Goal: Task Accomplishment & Management: Use online tool/utility

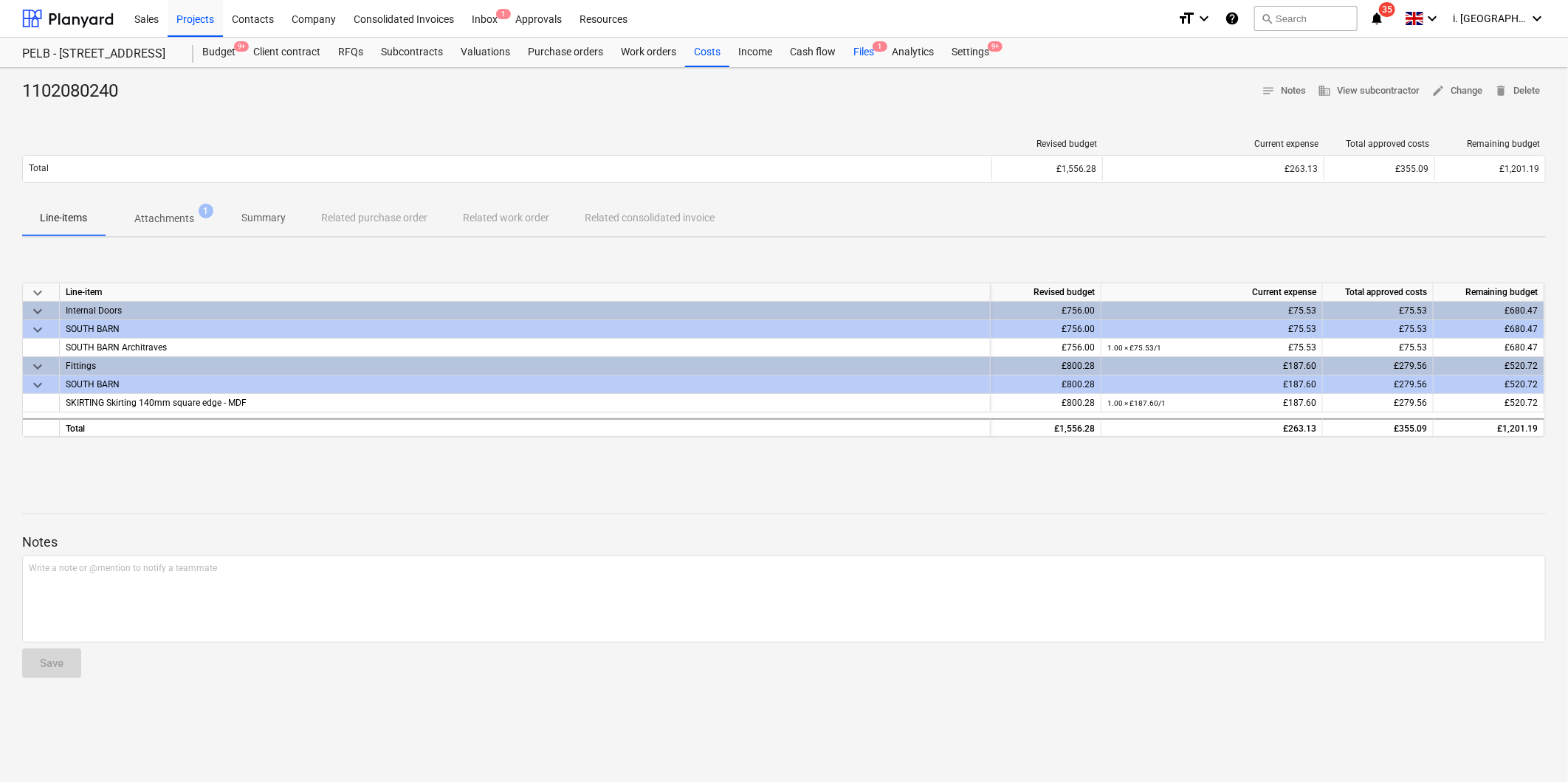
click at [853, 57] on div "Files 1" at bounding box center [863, 52] width 38 height 30
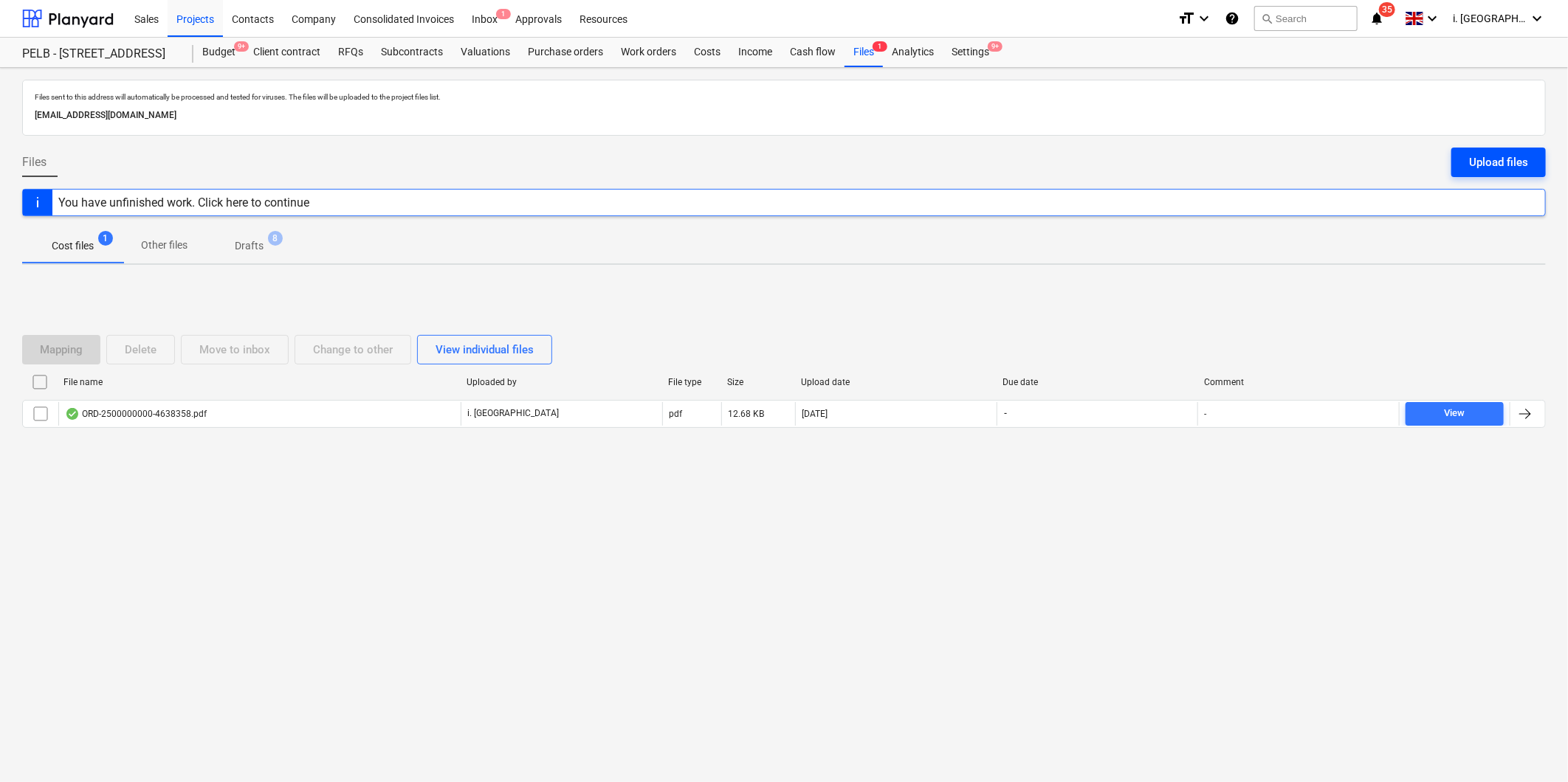
click at [1500, 159] on div "Upload files" at bounding box center [1498, 163] width 59 height 19
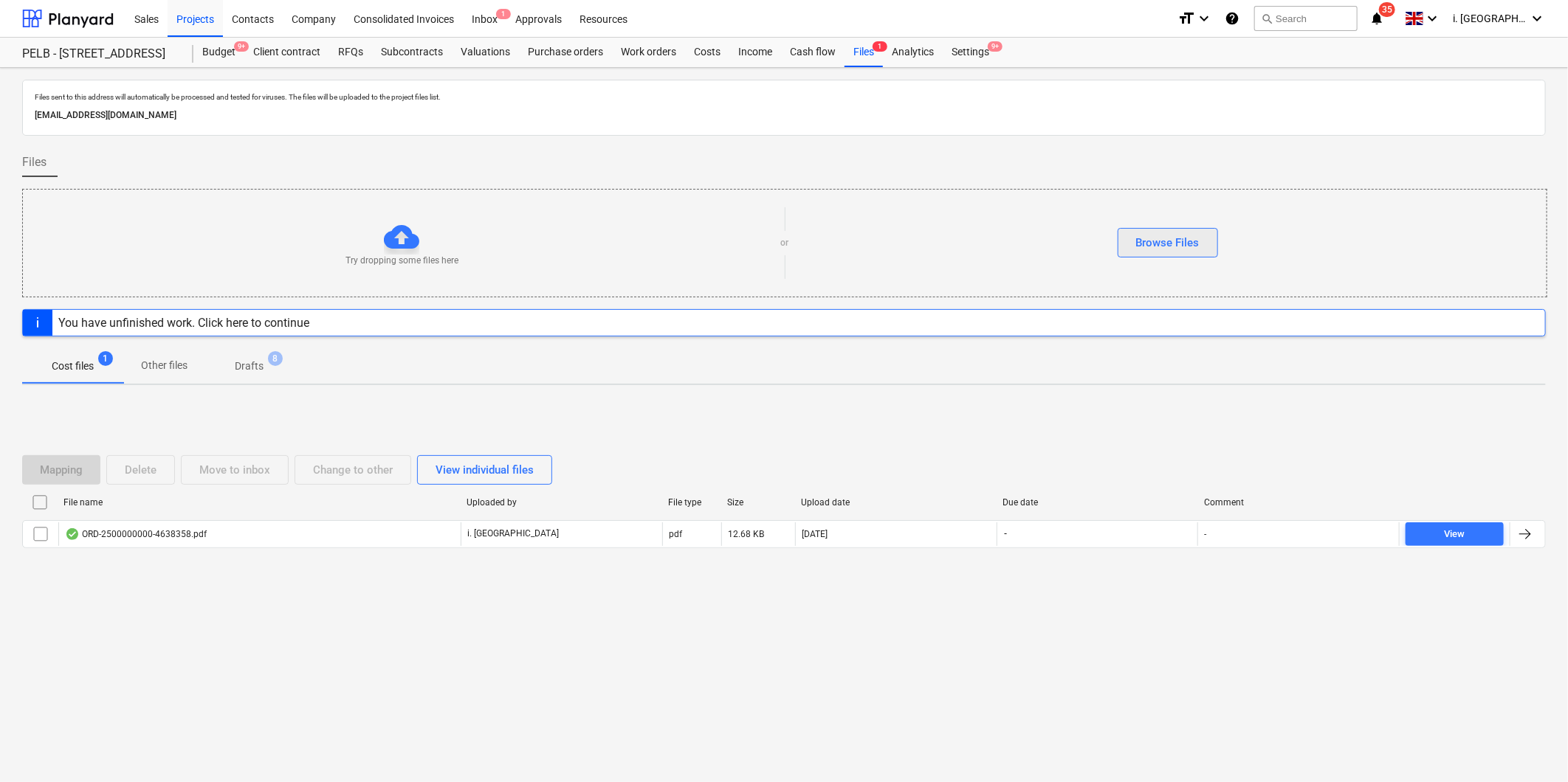
click at [1190, 245] on div "Browse Files" at bounding box center [1167, 243] width 63 height 19
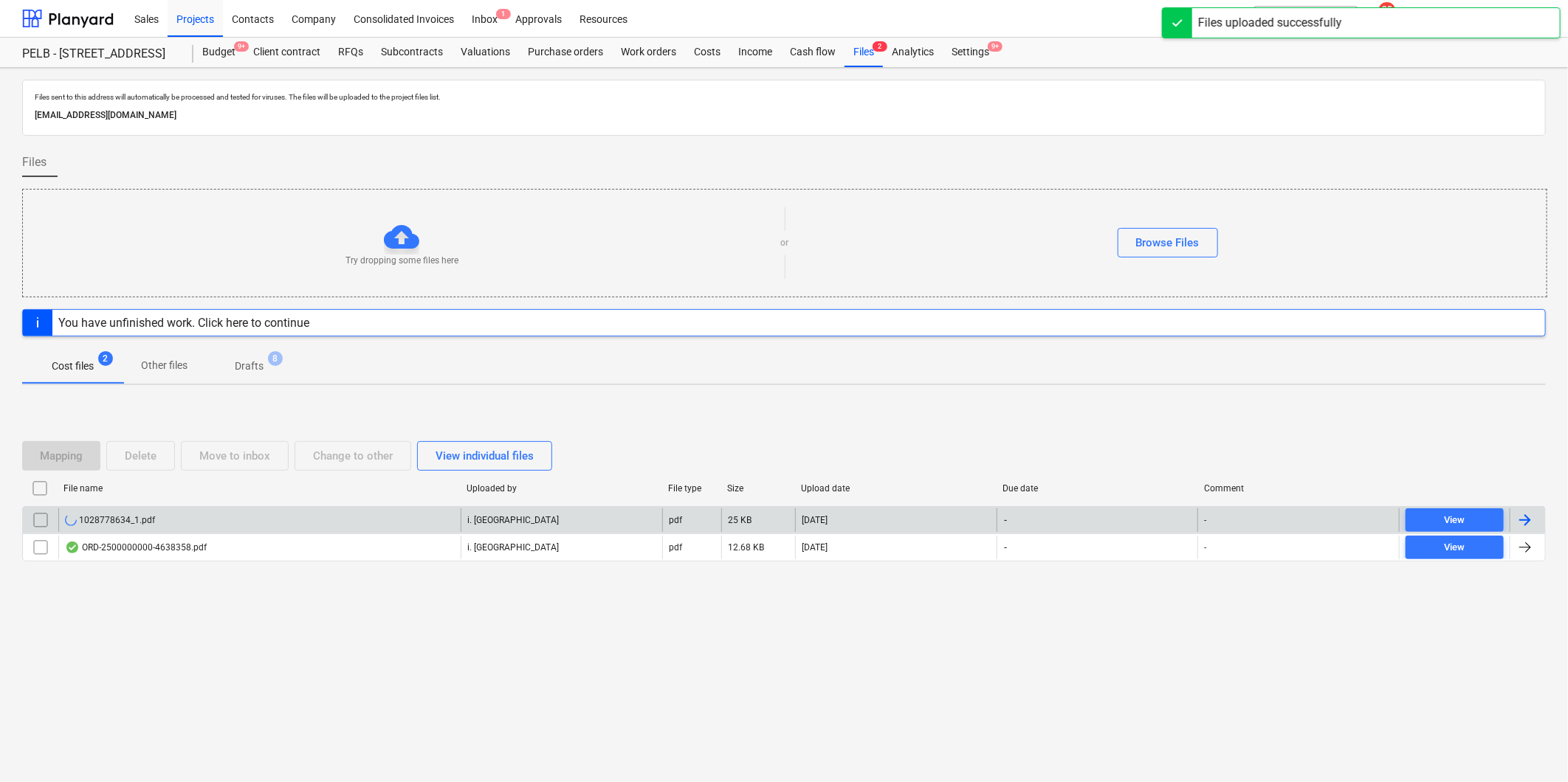
click at [40, 524] on input "checkbox" at bounding box center [41, 520] width 24 height 24
click at [95, 520] on div "1028778634_1.pdf" at bounding box center [110, 520] width 90 height 12
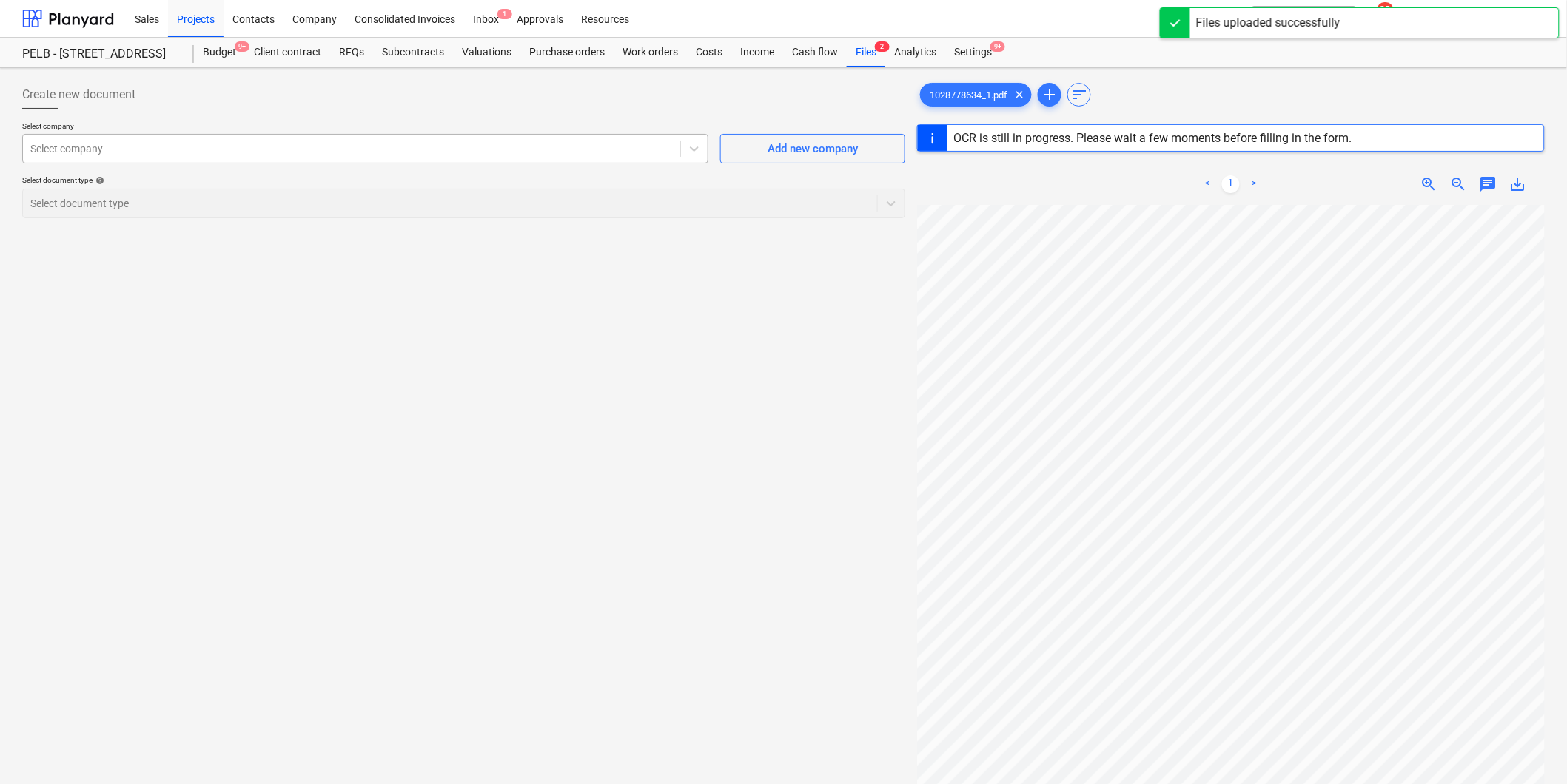
click at [227, 153] on div at bounding box center [352, 149] width 642 height 15
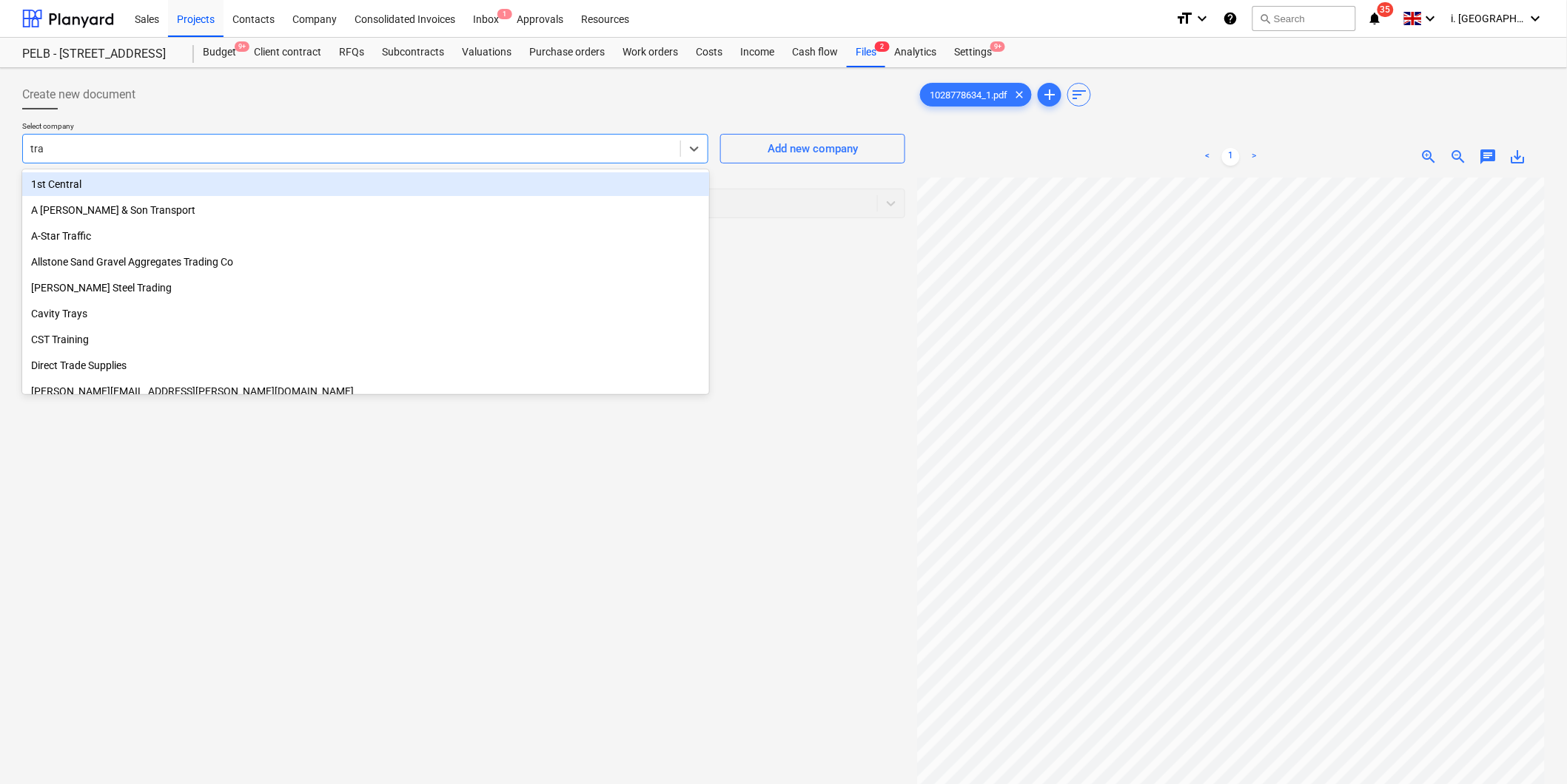
type input "trav"
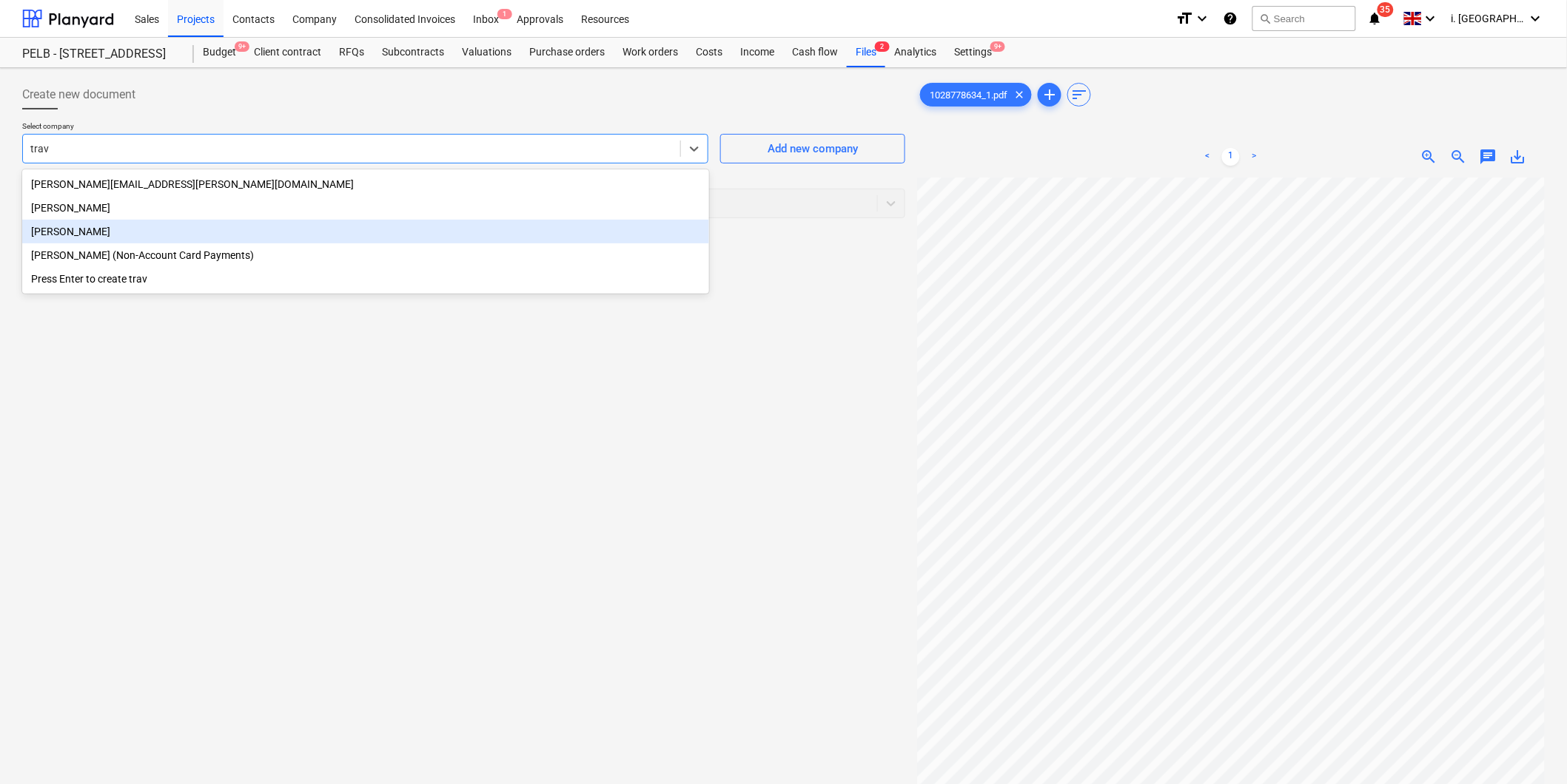
click at [216, 227] on div "[PERSON_NAME]" at bounding box center [366, 232] width 687 height 24
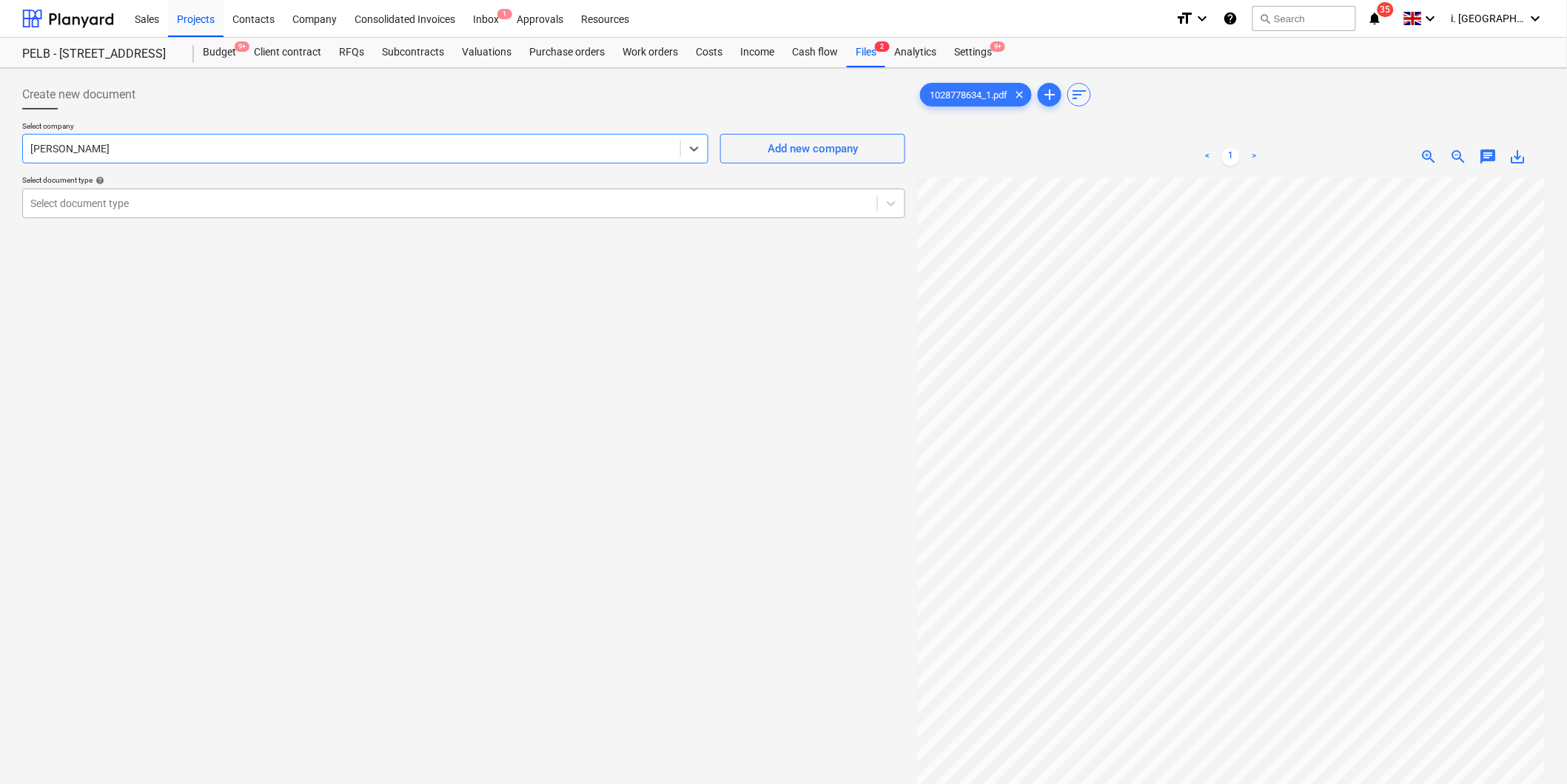
click at [105, 208] on div at bounding box center [450, 203] width 840 height 15
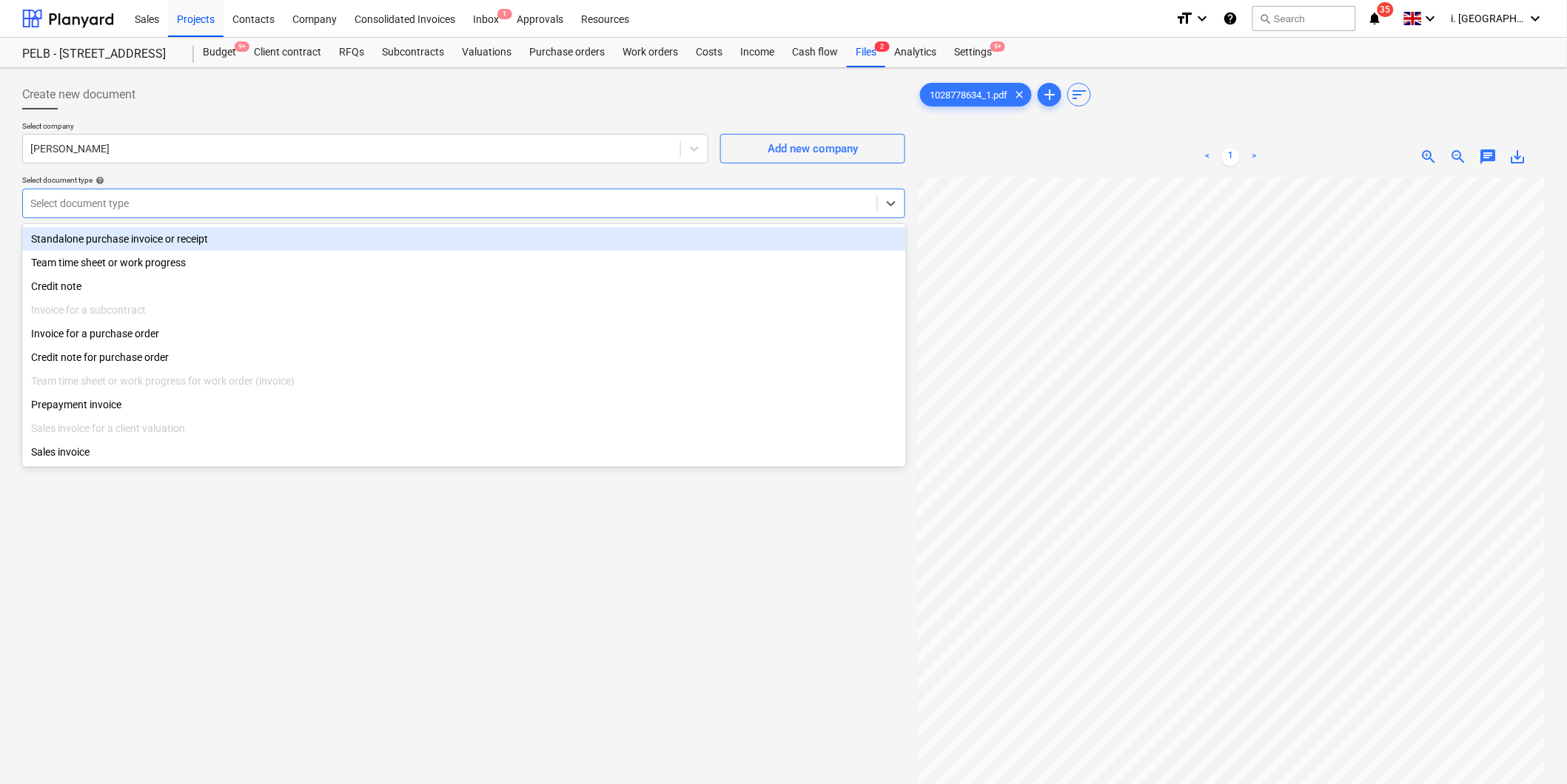
click at [108, 241] on div "Standalone purchase invoice or receipt" at bounding box center [464, 239] width 884 height 24
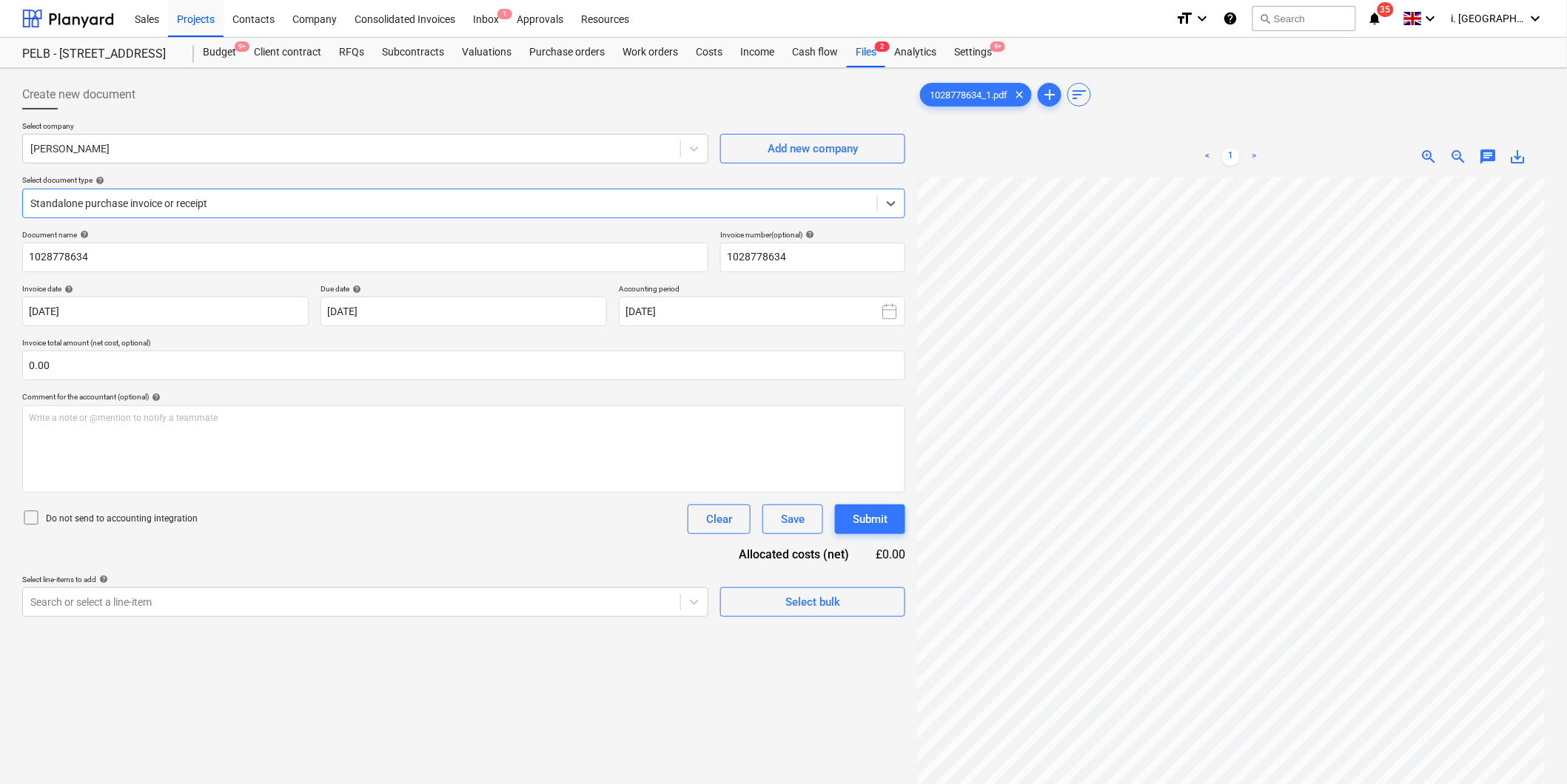
click at [560, 625] on div "Create new document Select company [PERSON_NAME] Add new company Select documen…" at bounding box center [464, 500] width 895 height 852
click at [1462, 156] on span "zoom_out" at bounding box center [1458, 157] width 18 height 18
click at [662, 49] on div "Work orders" at bounding box center [650, 52] width 73 height 30
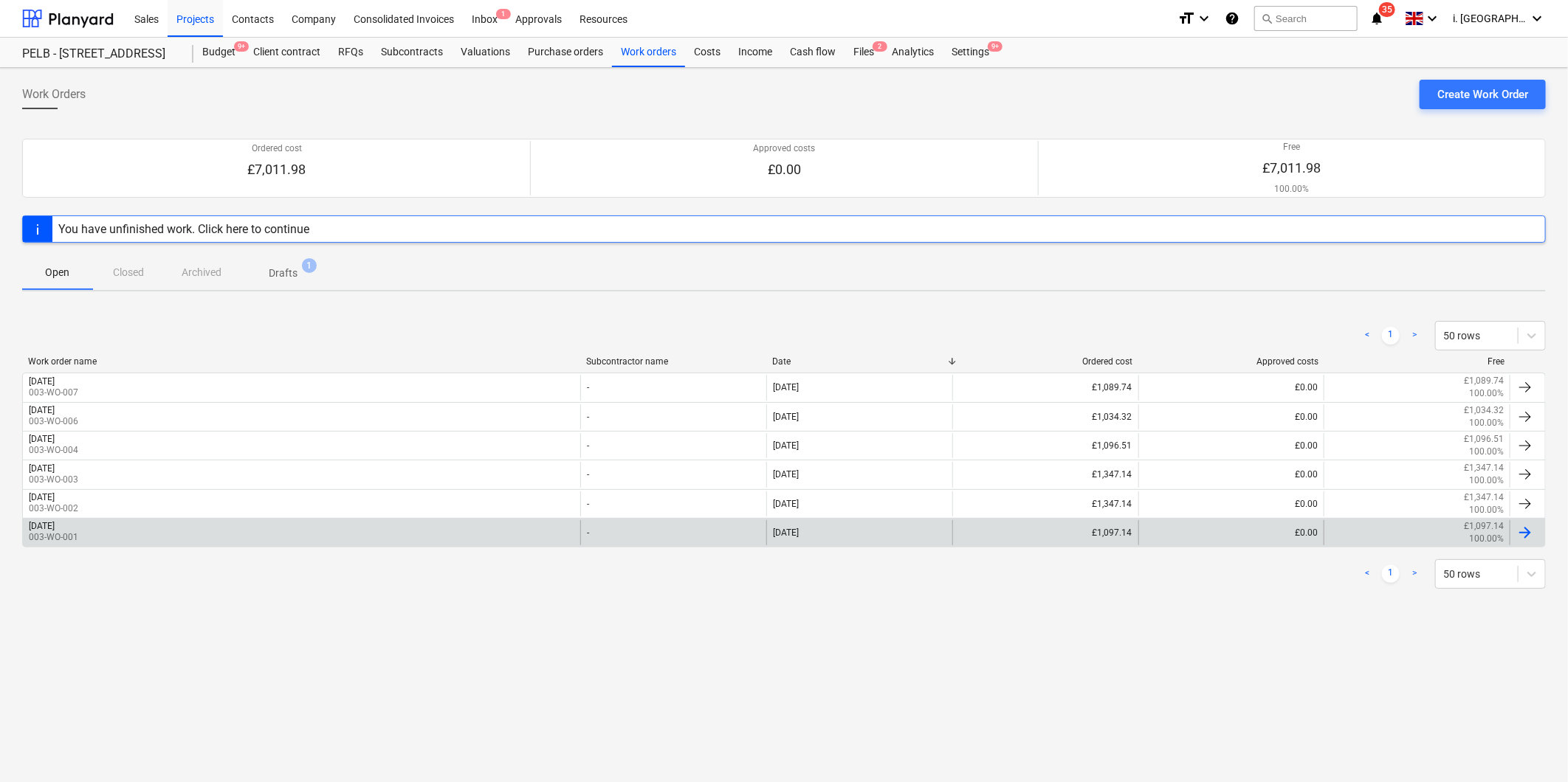
click at [106, 520] on div "[DATE] 003-WO-001" at bounding box center [302, 533] width 557 height 25
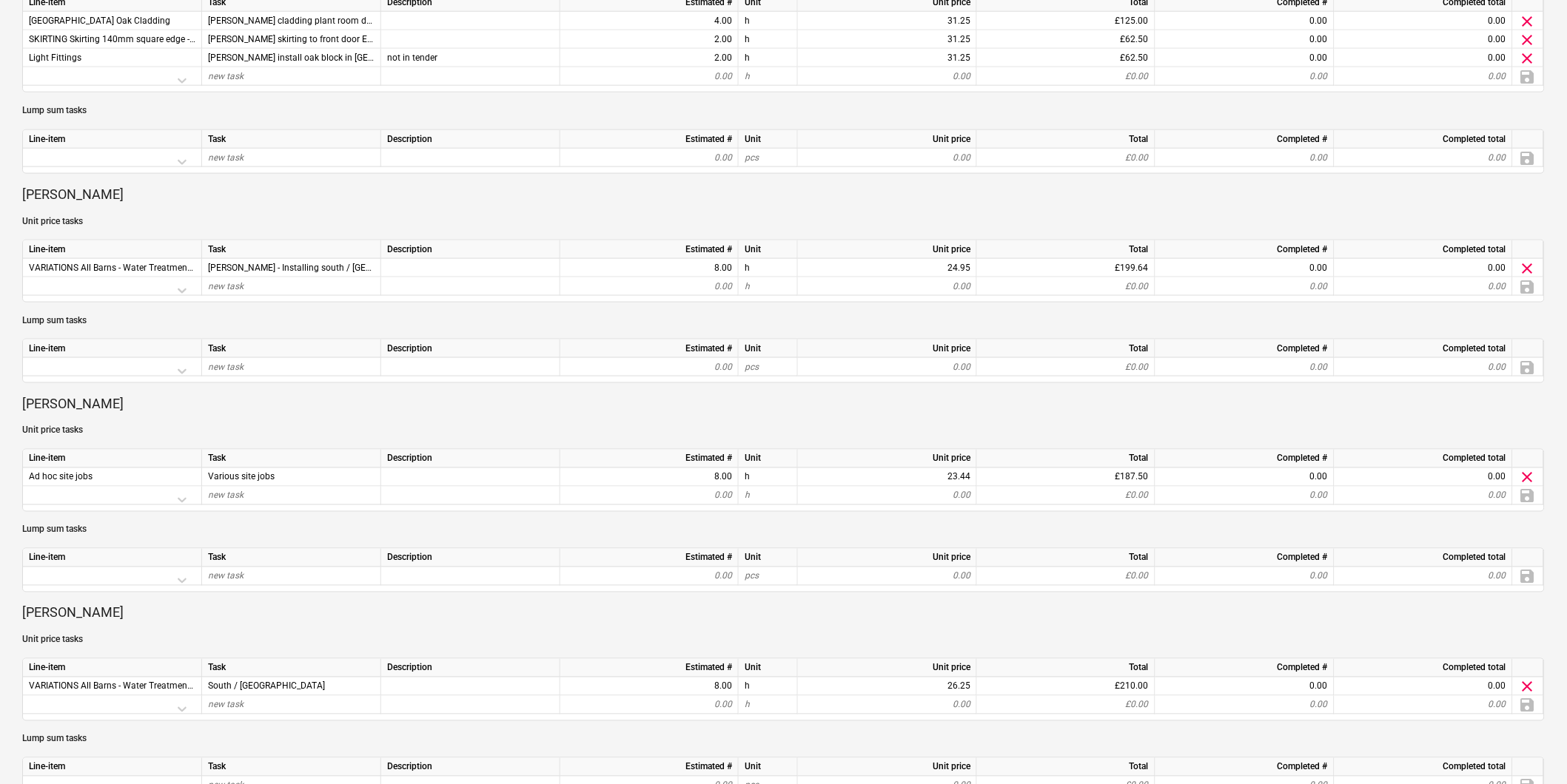
scroll to position [686, 0]
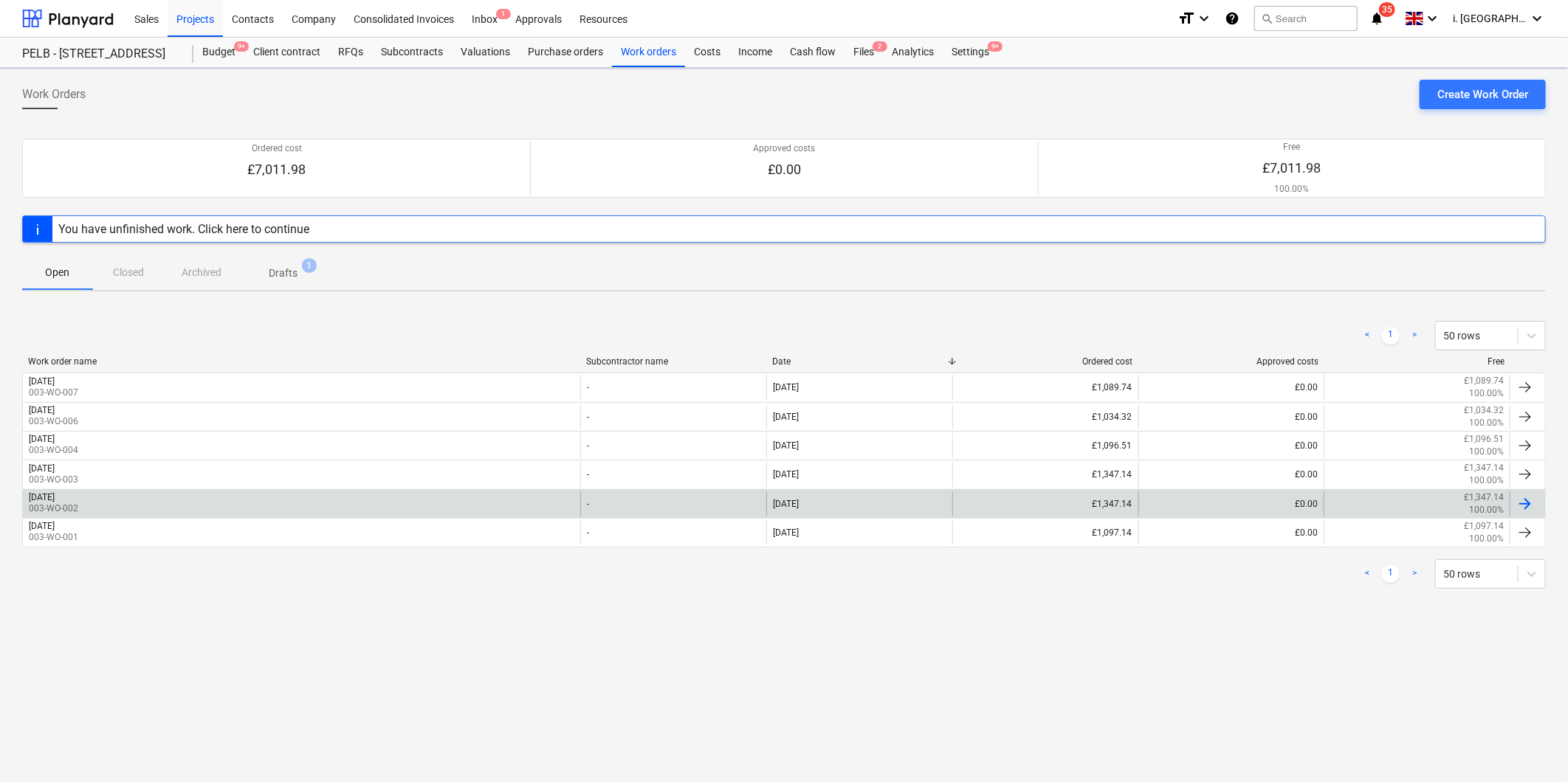
click at [154, 503] on div "[DATE] 003-WO-002" at bounding box center [302, 504] width 557 height 25
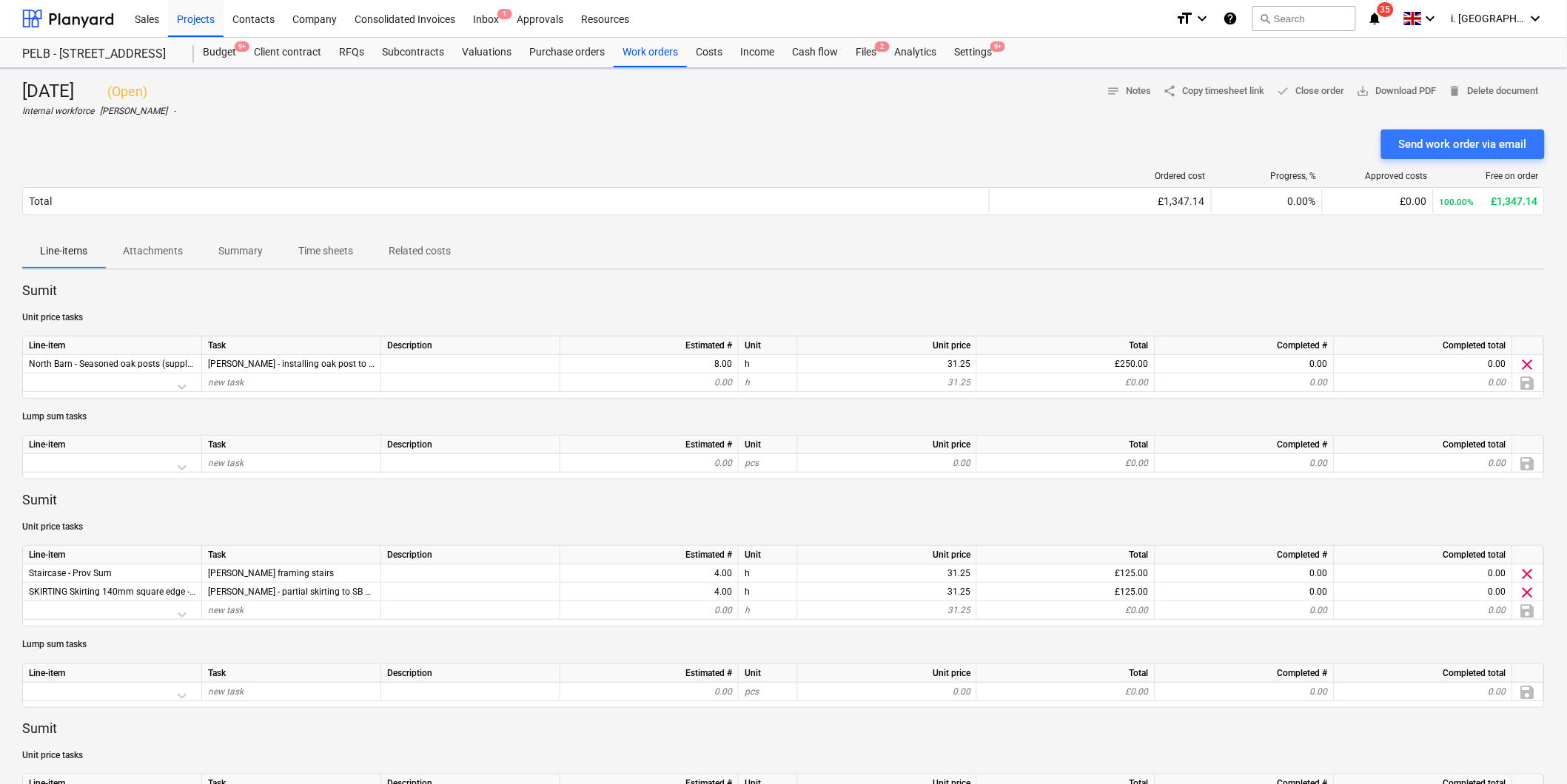
scroll to position [686, 0]
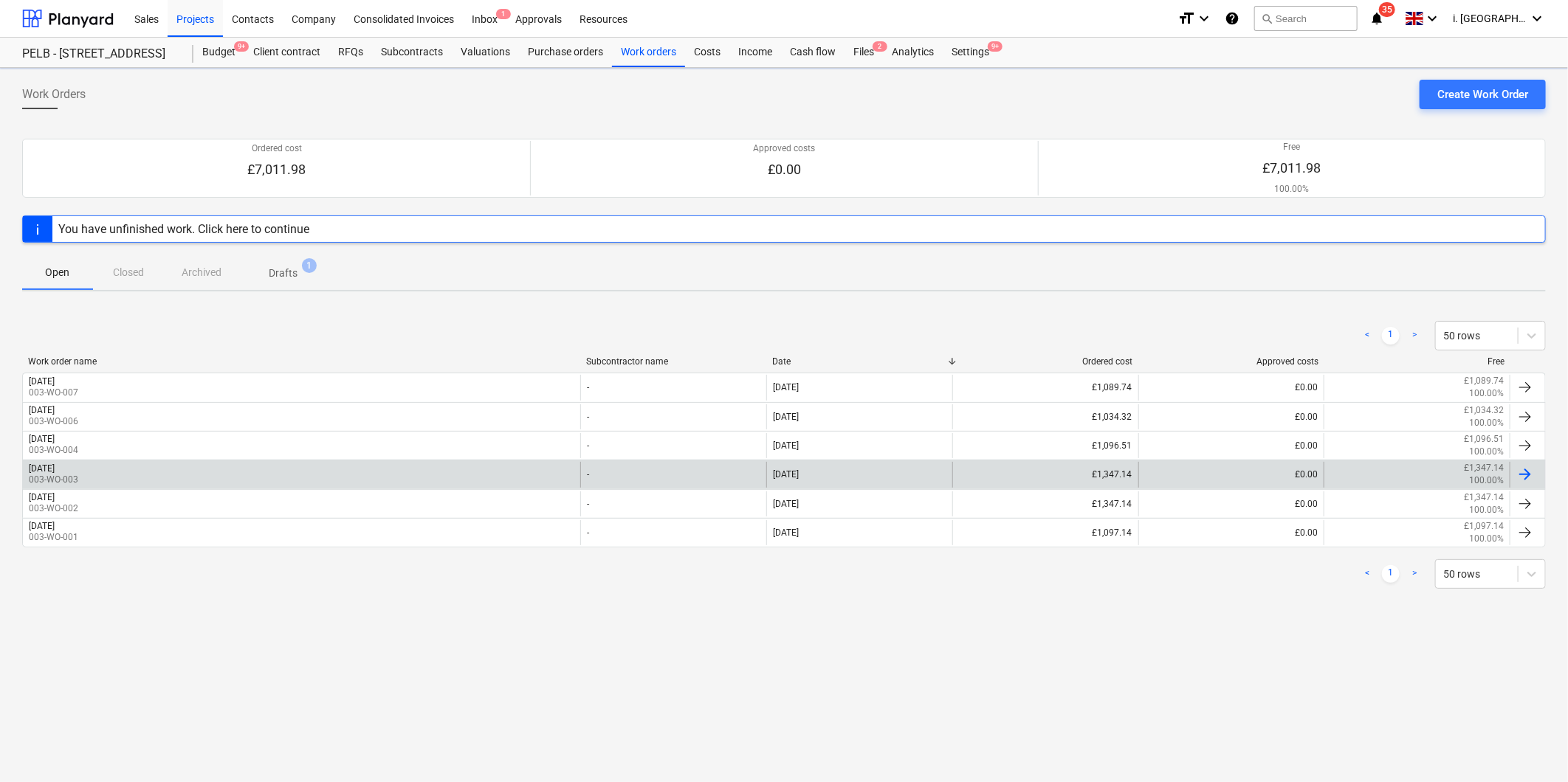
click at [161, 468] on div "[DATE] 003-WO-003" at bounding box center [302, 475] width 557 height 25
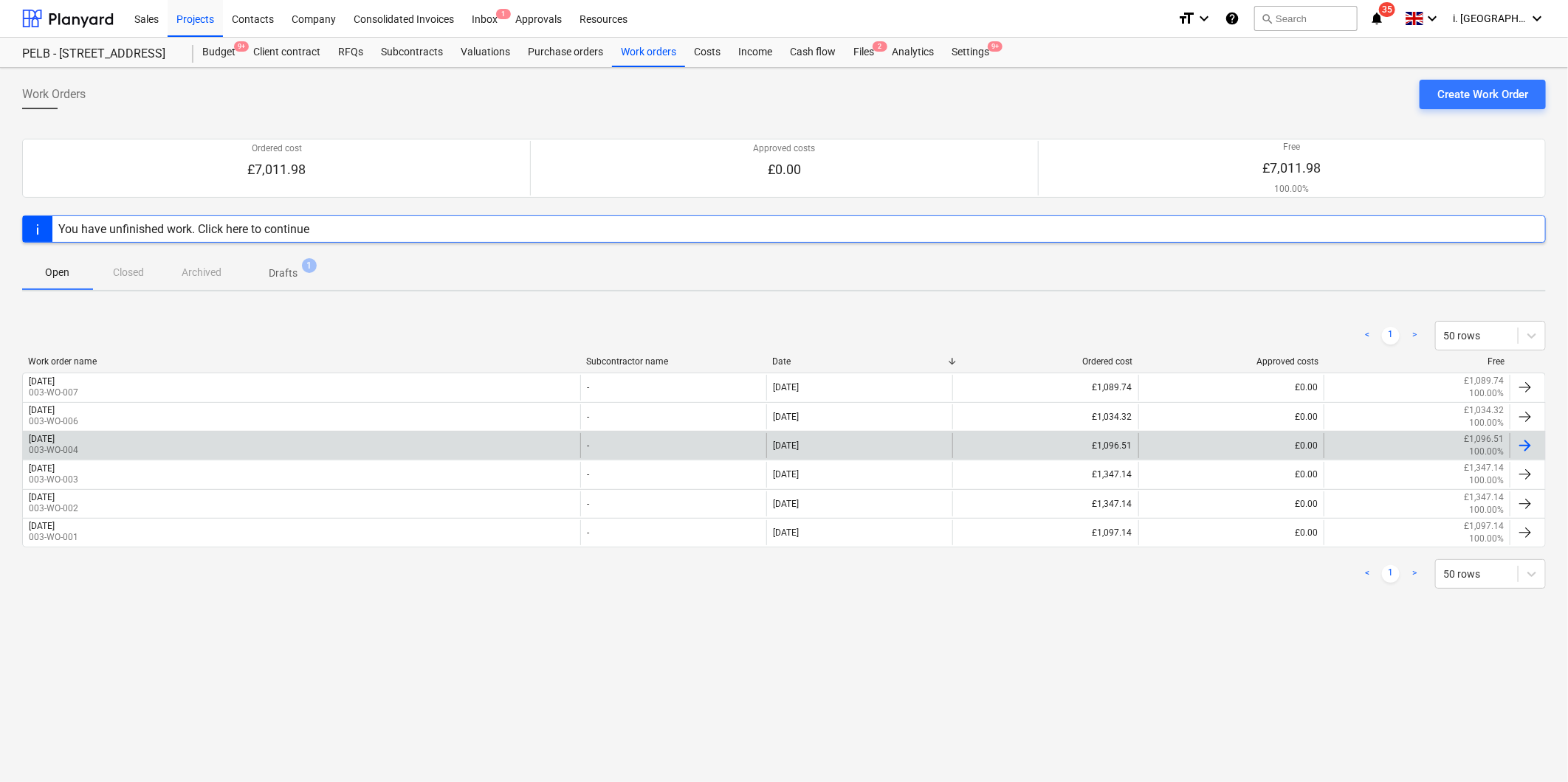
click at [78, 451] on p "003-WO-004" at bounding box center [54, 450] width 49 height 13
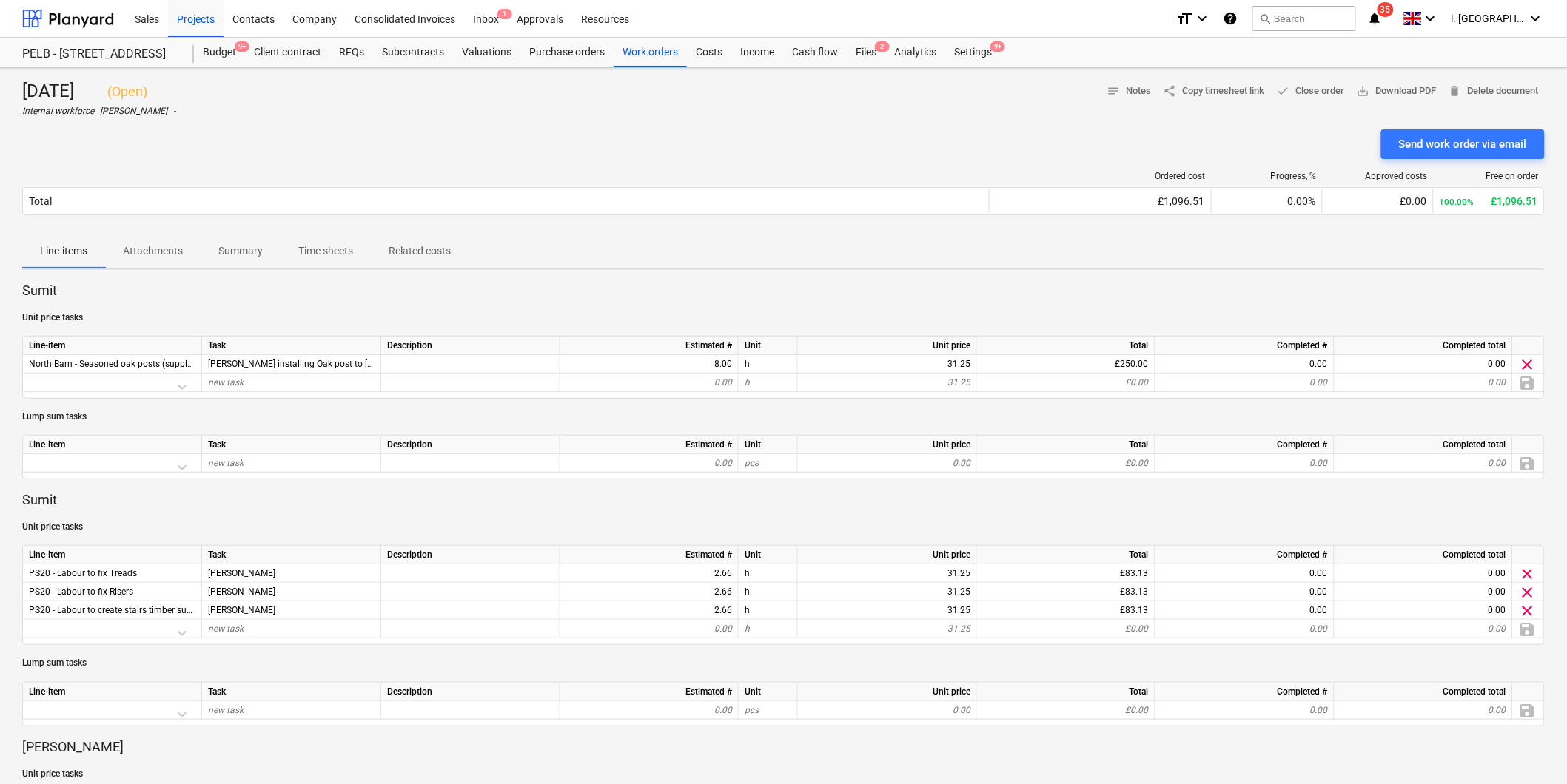
scroll to position [686, 0]
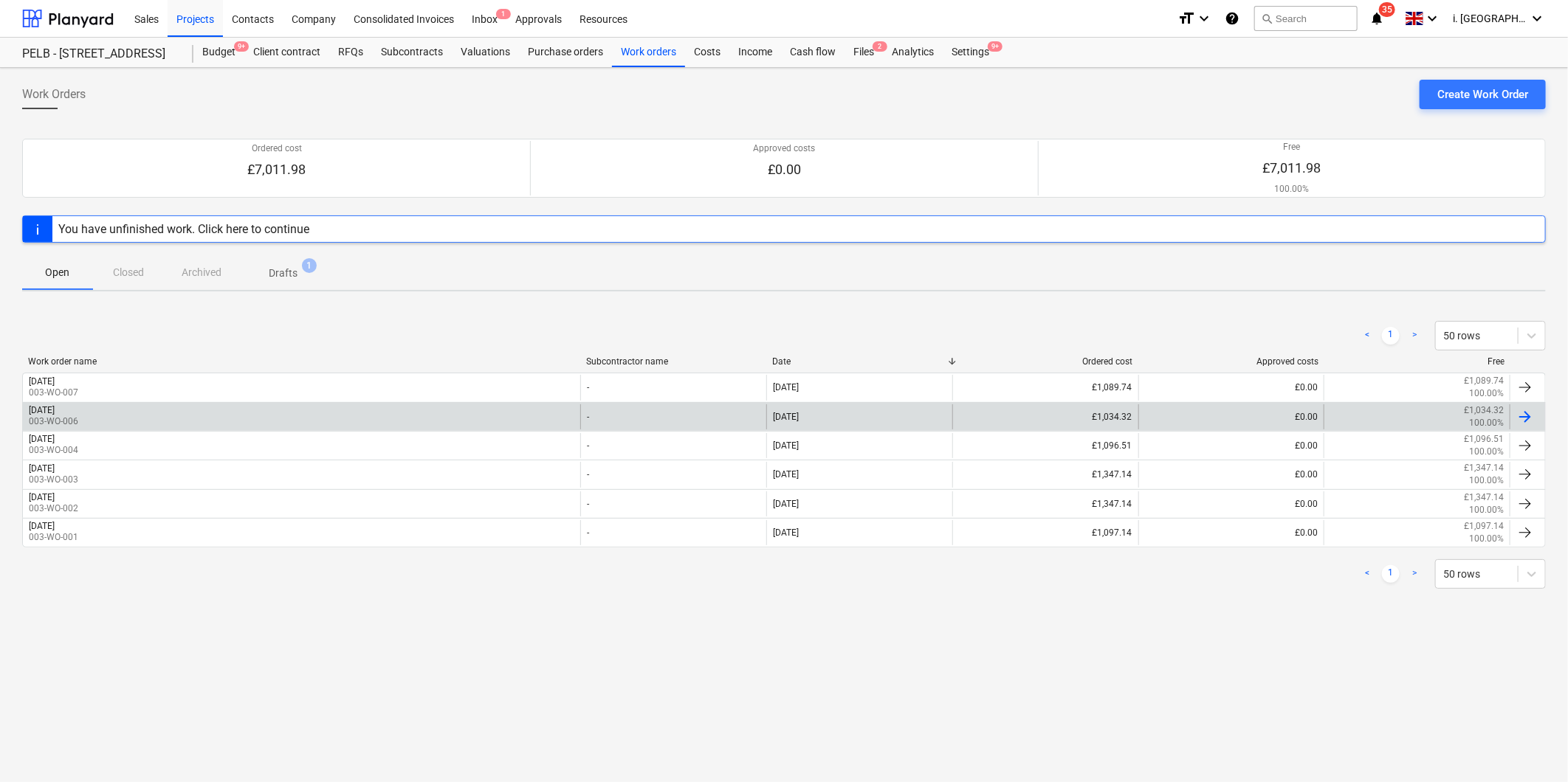
click at [78, 417] on p "003-WO-006" at bounding box center [54, 422] width 49 height 13
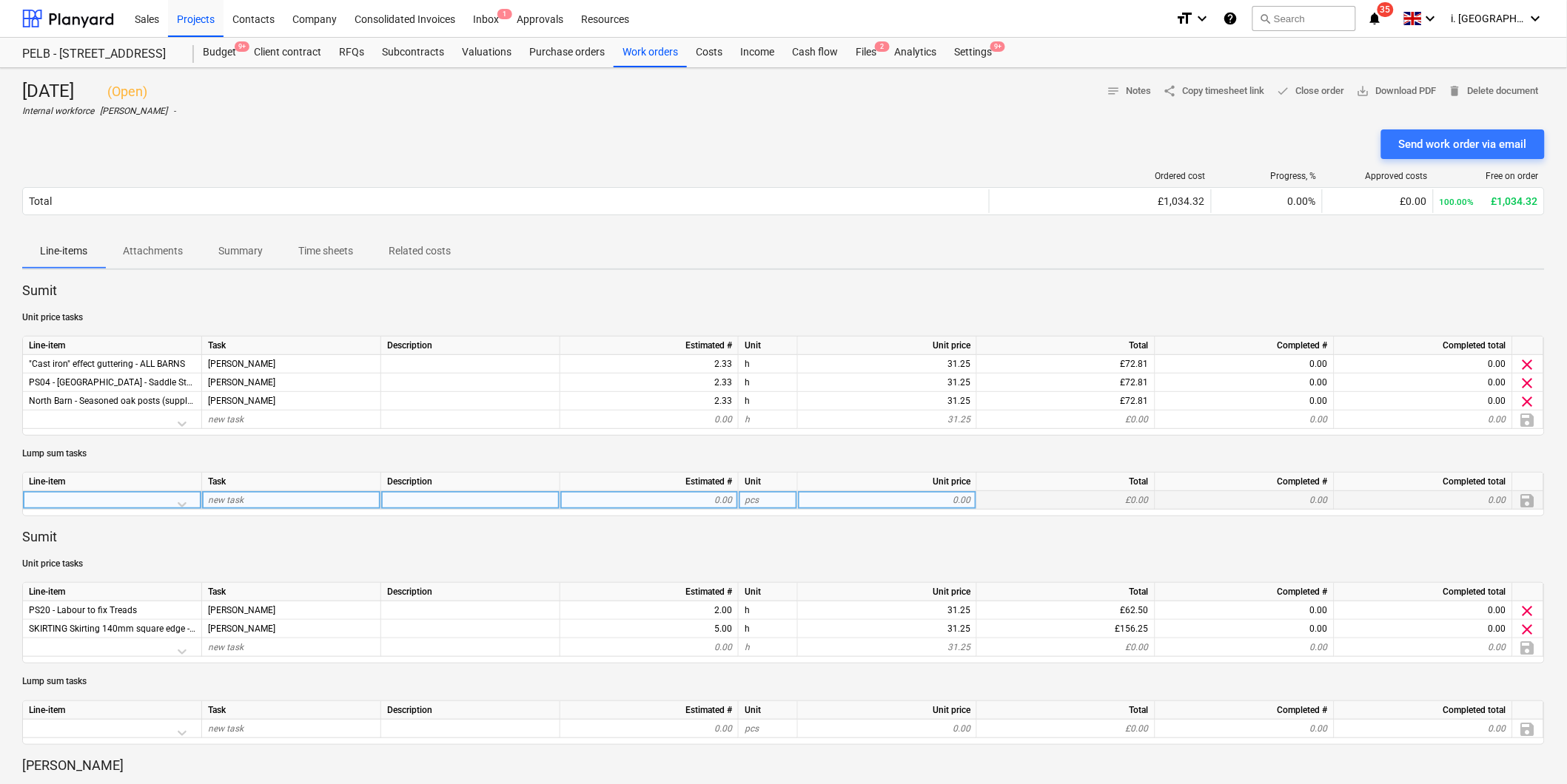
scroll to position [686, 0]
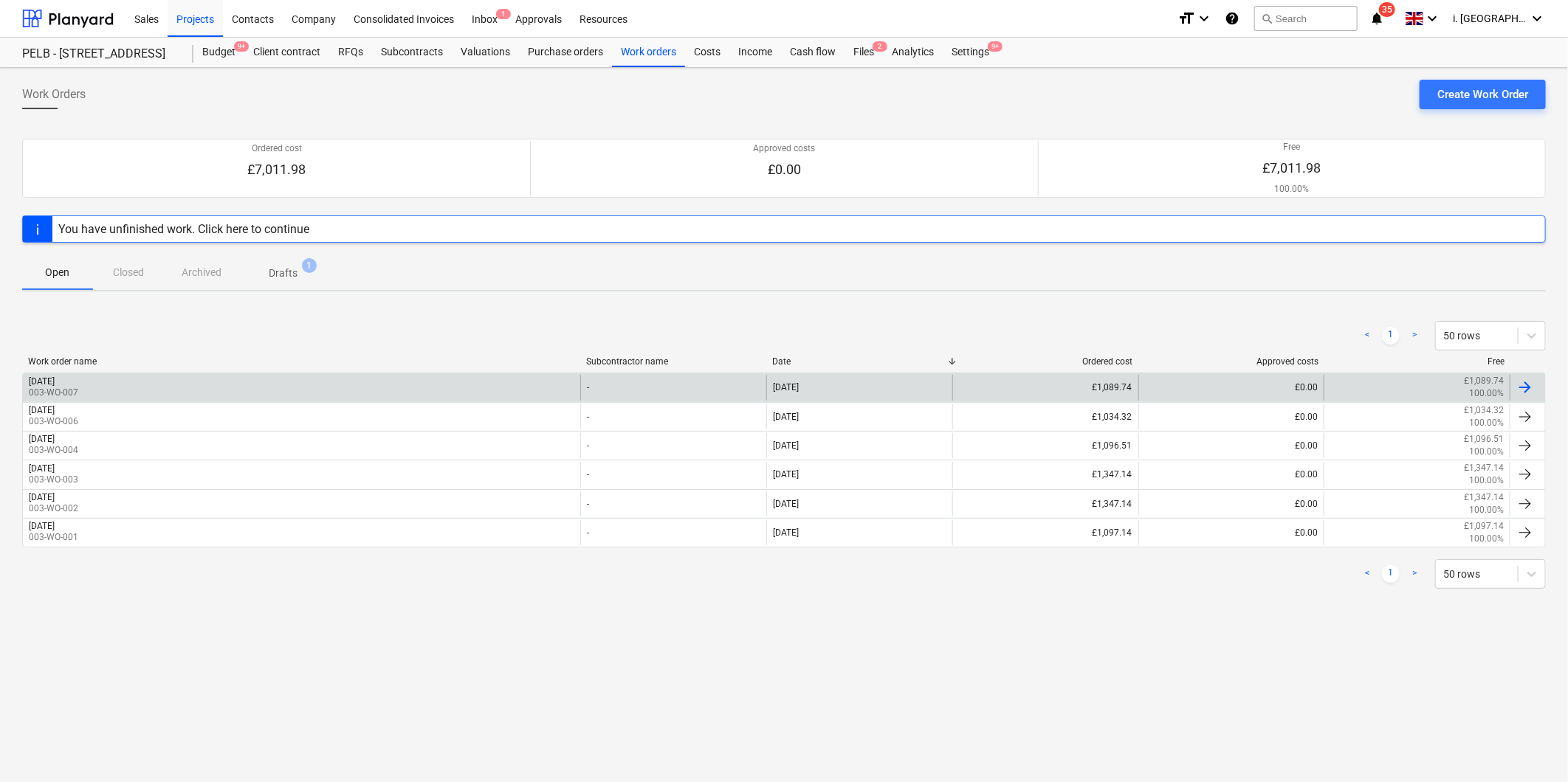
click at [241, 391] on div "[DATE] 003-WO-007" at bounding box center [302, 387] width 557 height 25
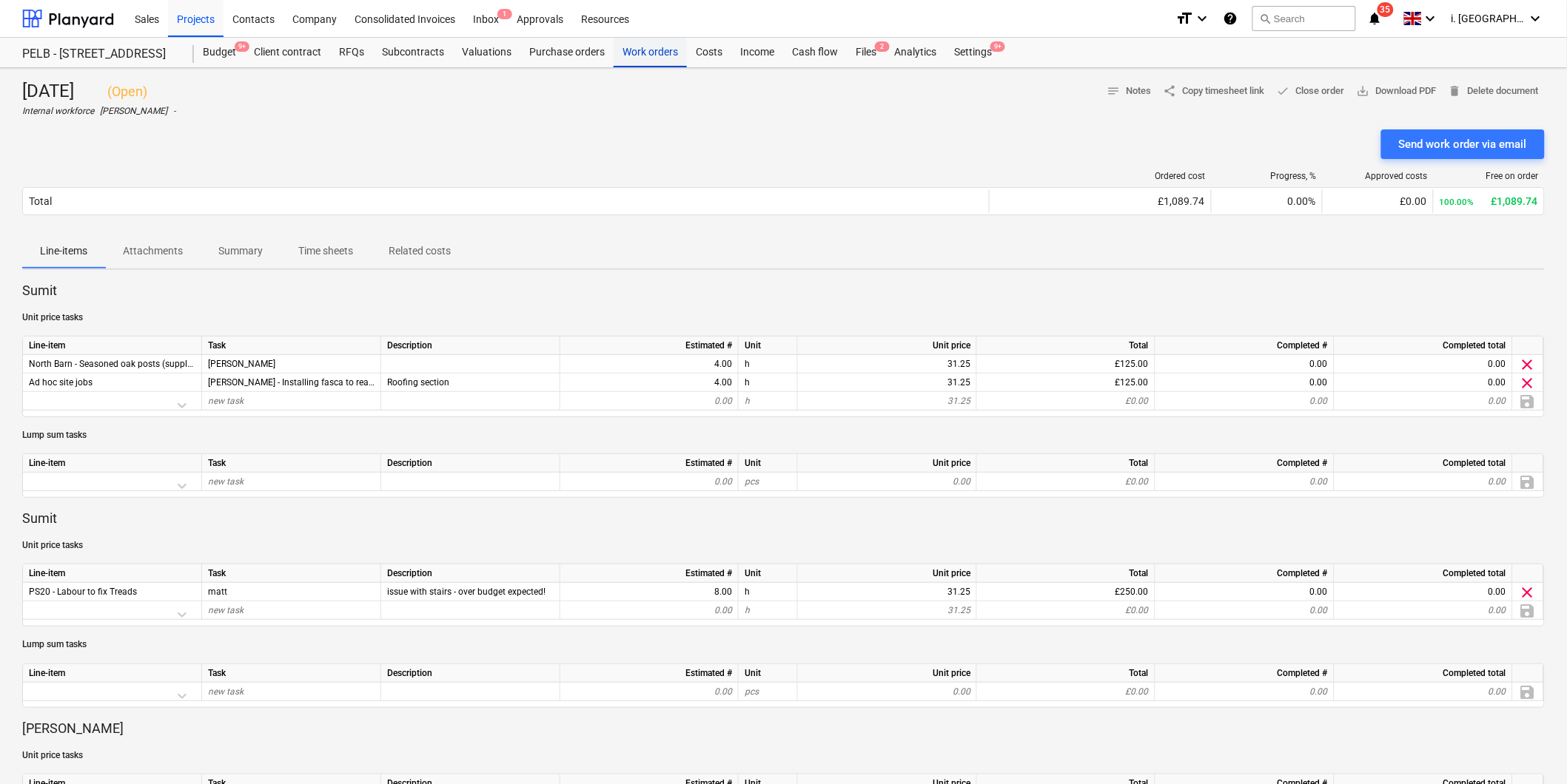
click at [640, 57] on div "Work orders" at bounding box center [650, 52] width 73 height 30
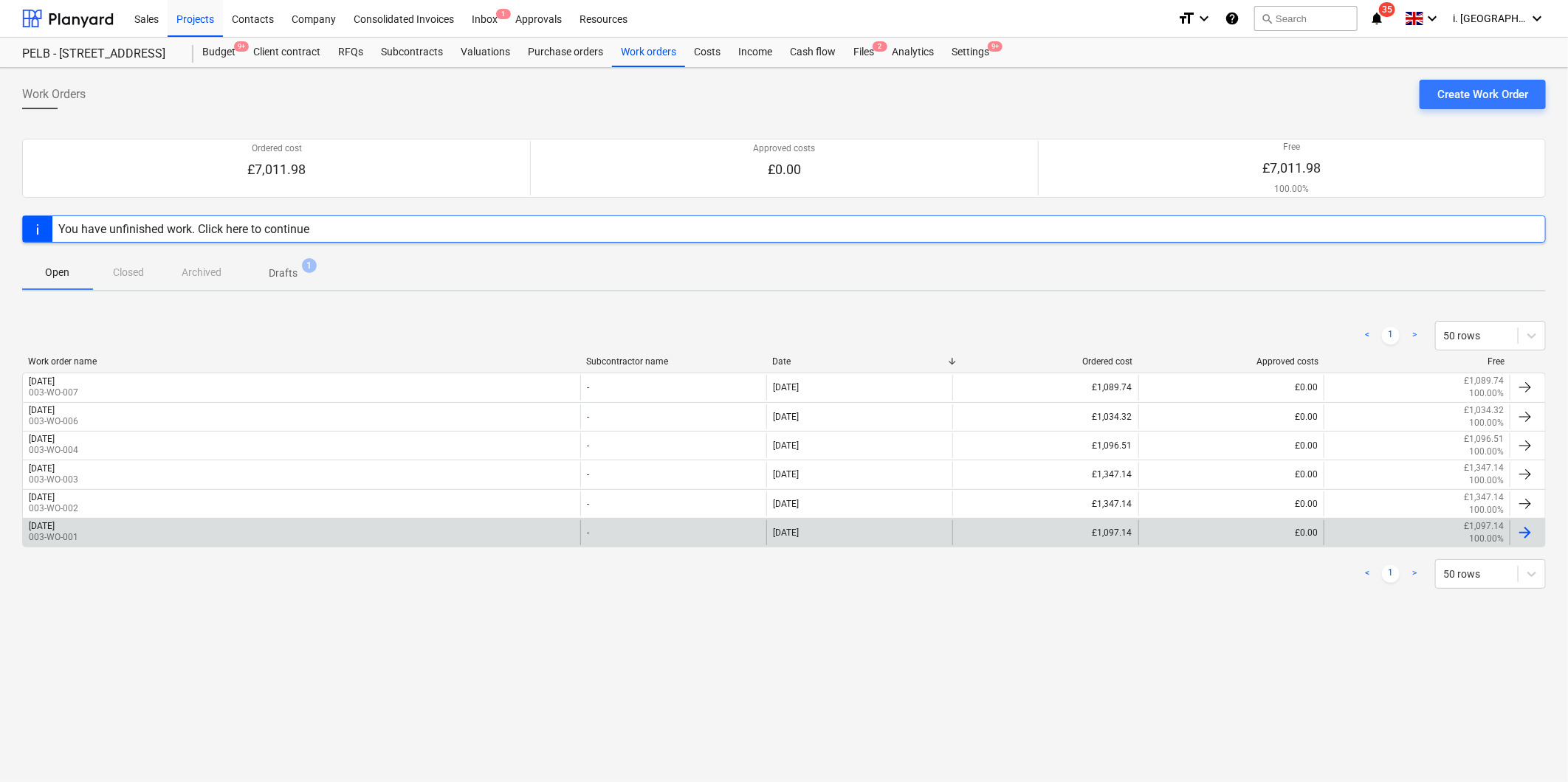
click at [78, 542] on p "003-WO-001" at bounding box center [54, 537] width 49 height 13
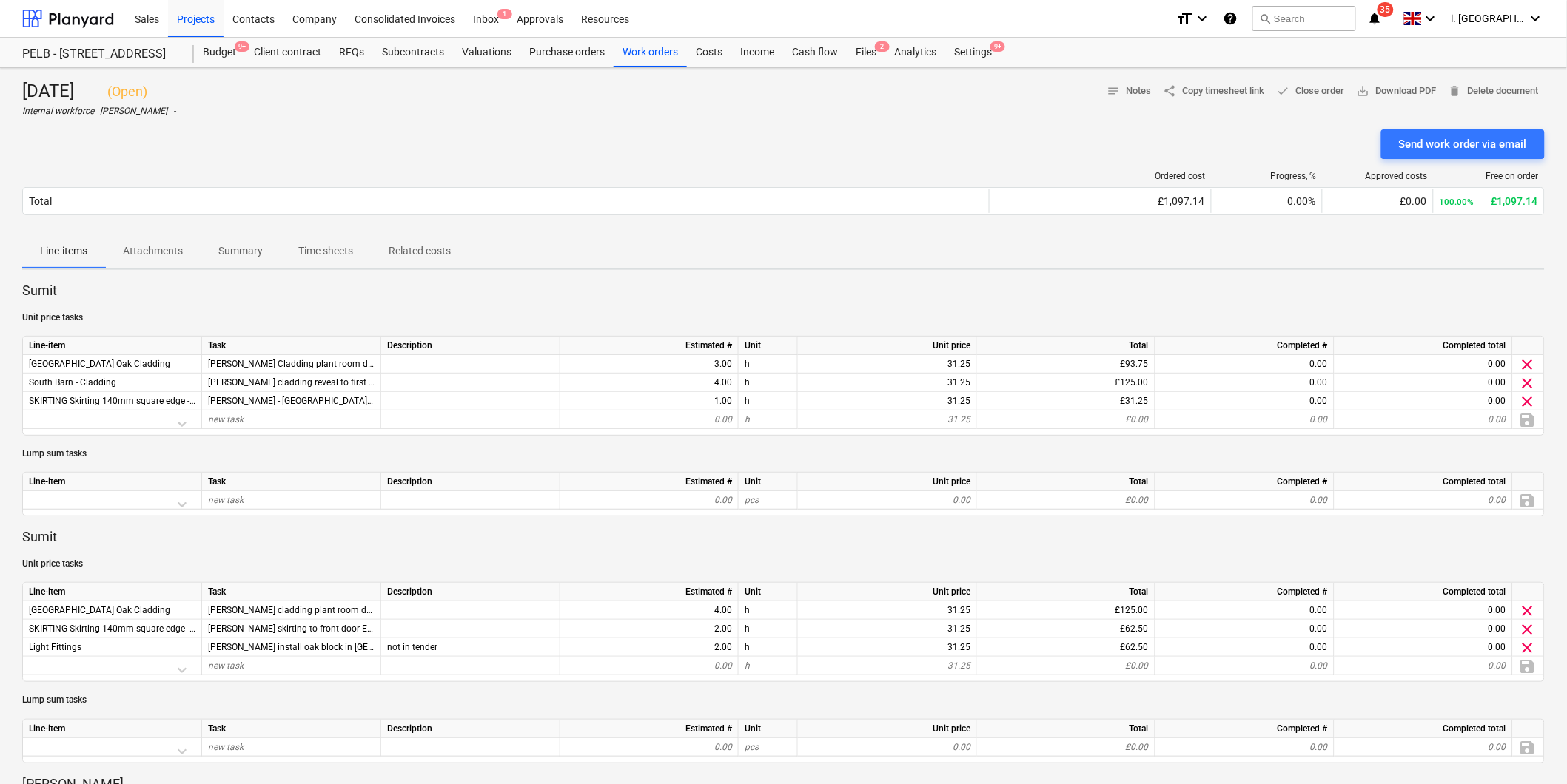
scroll to position [686, 0]
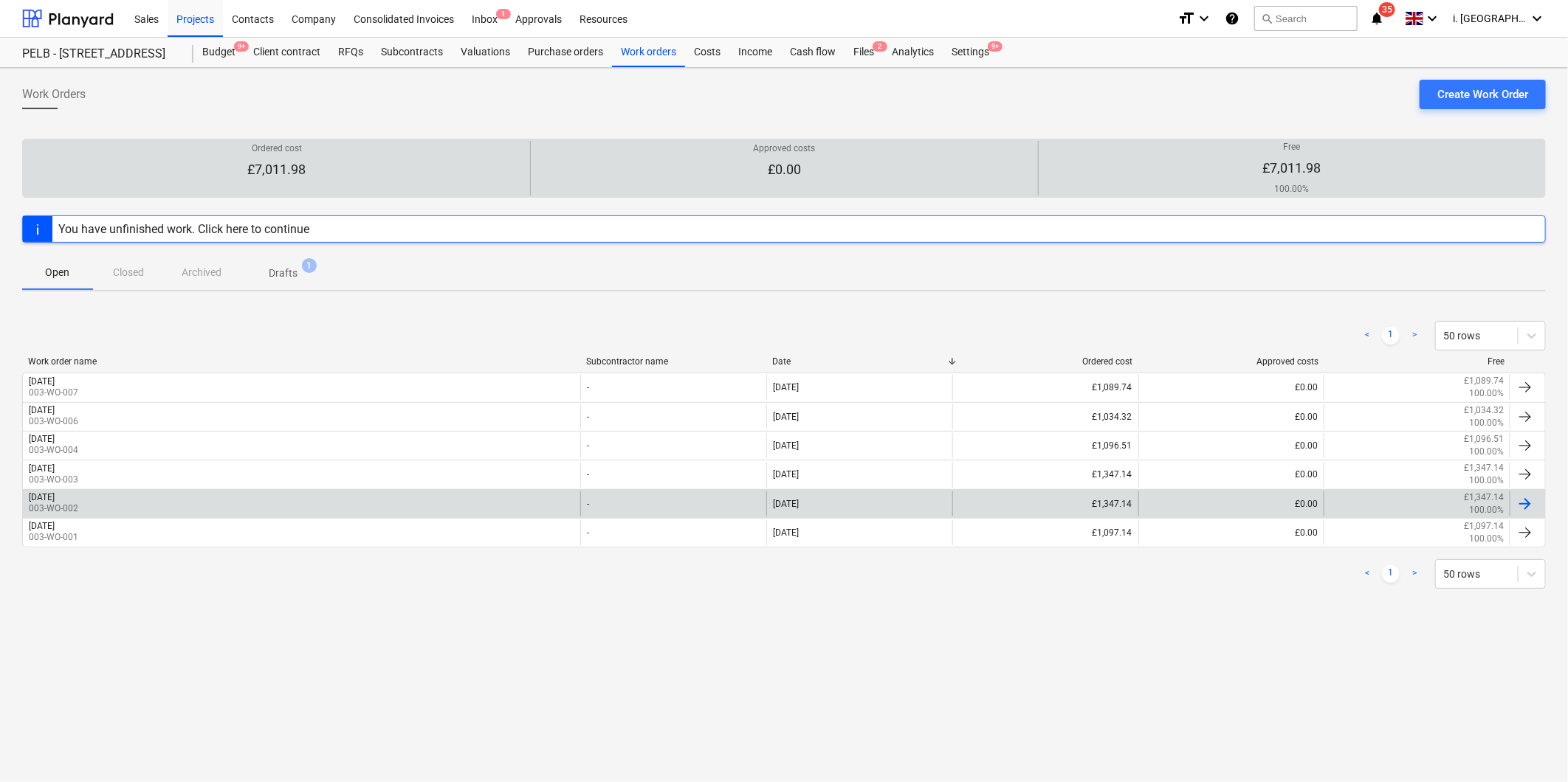
click at [196, 504] on div "[DATE] 003-WO-002" at bounding box center [302, 504] width 557 height 25
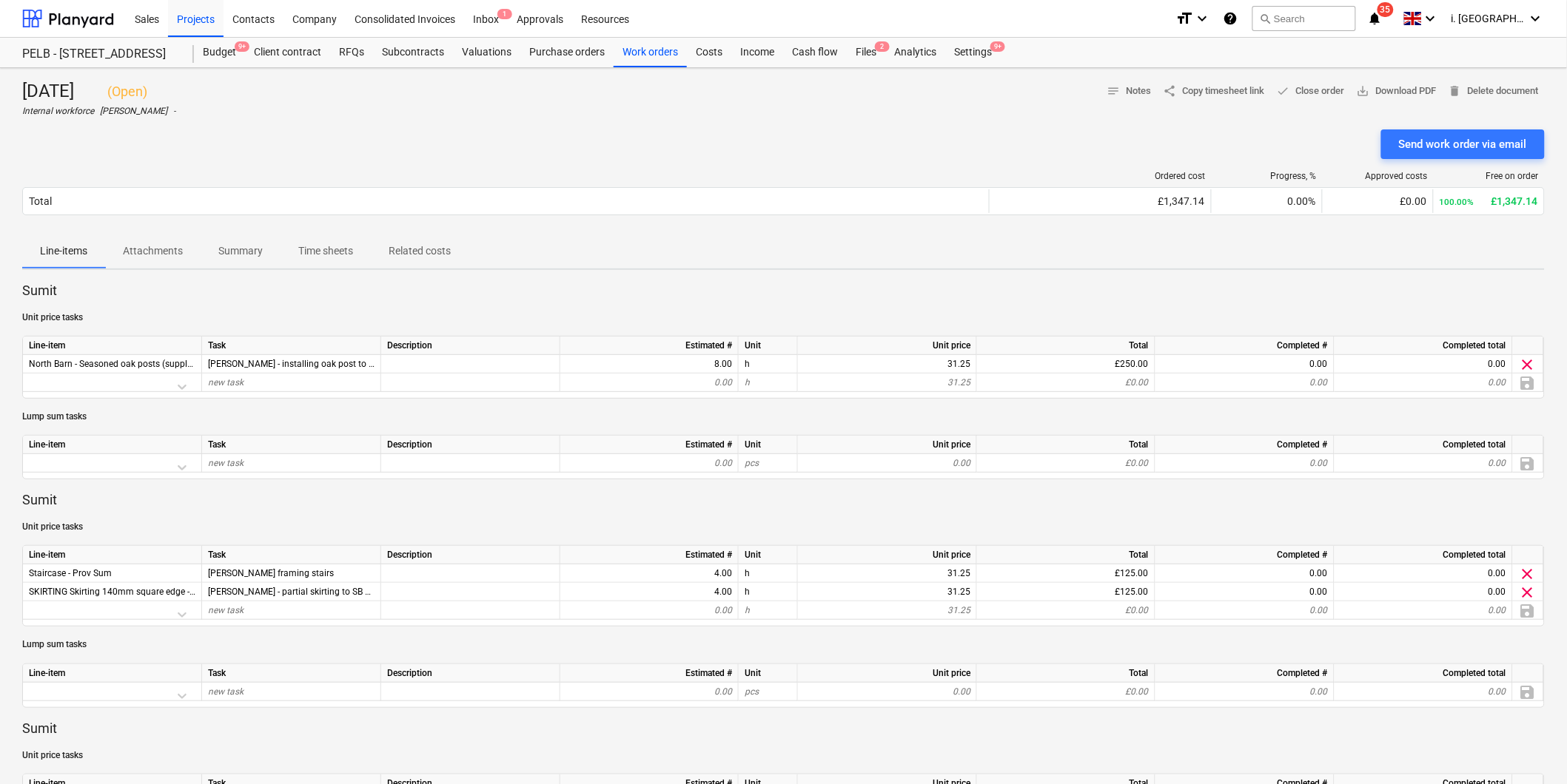
scroll to position [686, 0]
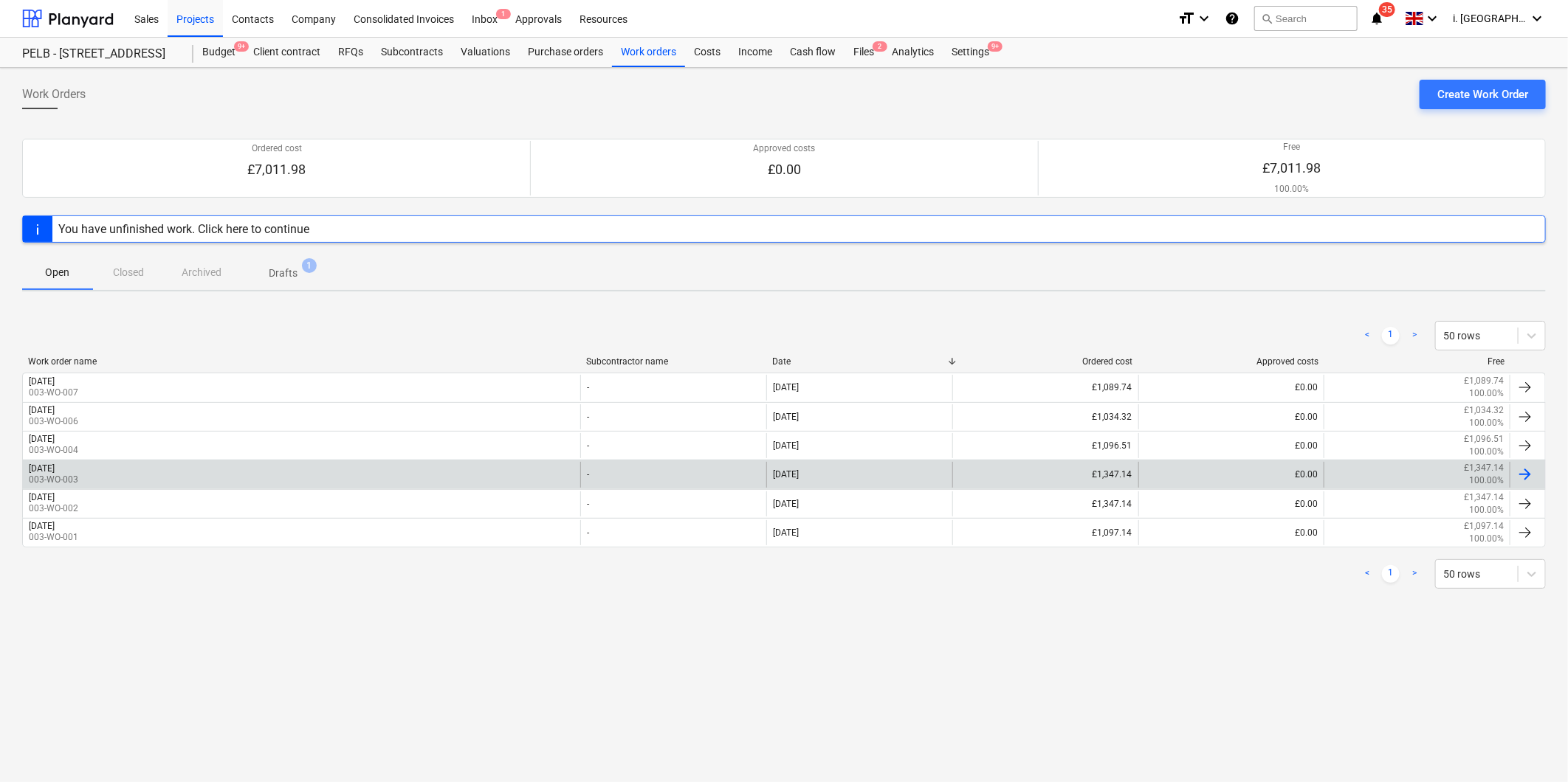
click at [151, 462] on div "[DATE] 003-WO-003" at bounding box center [302, 475] width 557 height 25
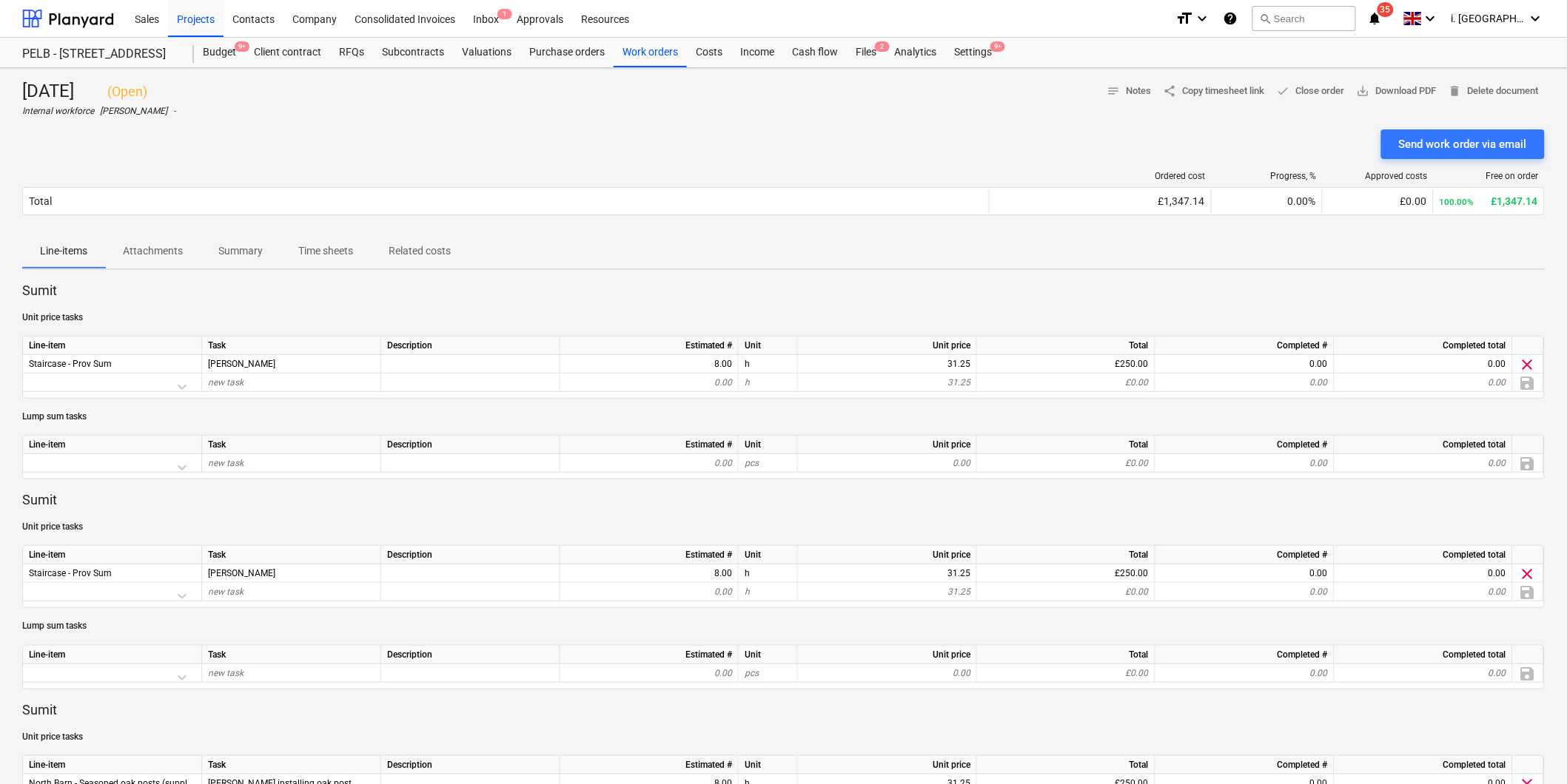
scroll to position [686, 0]
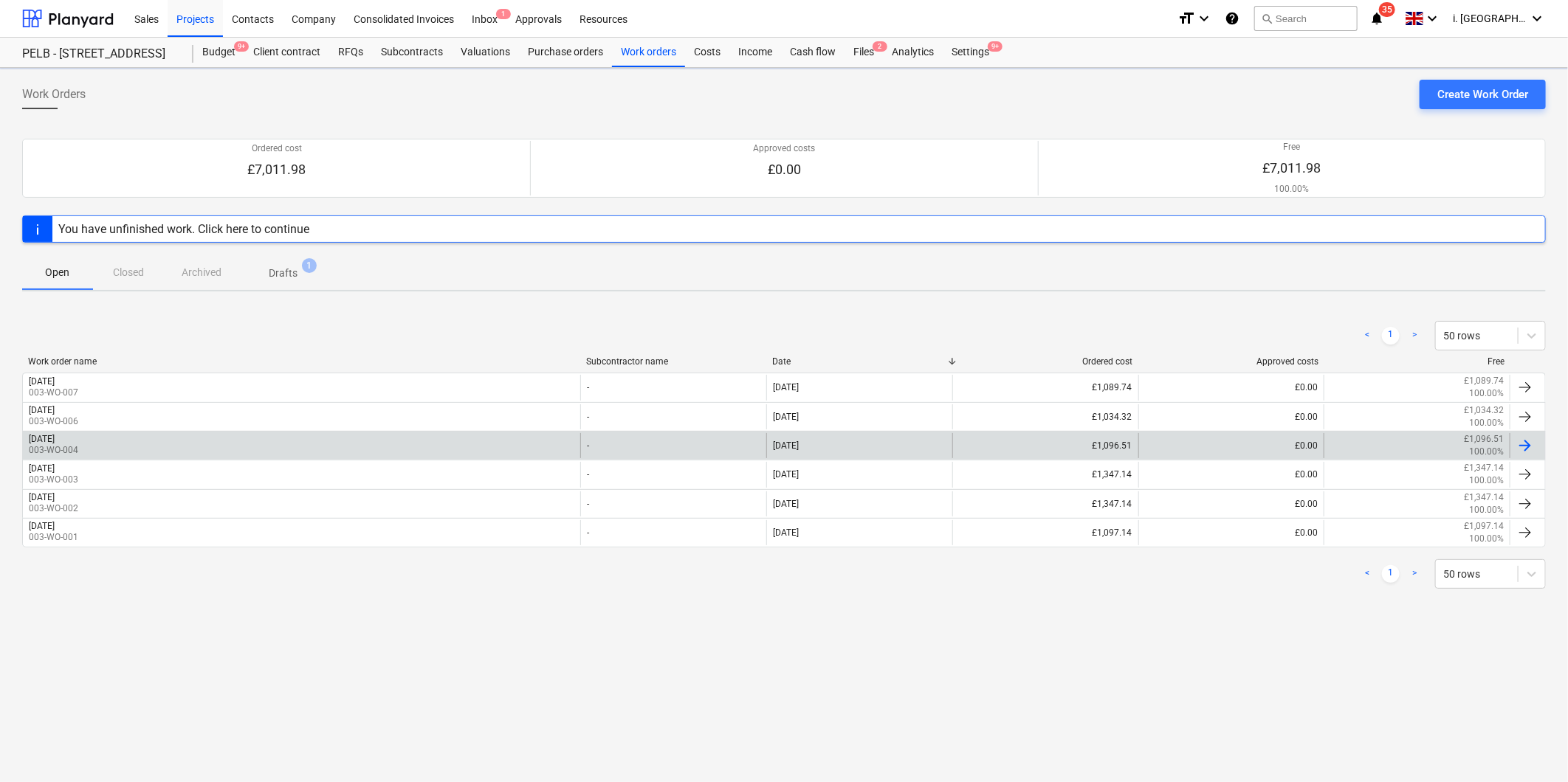
click at [54, 444] on div "[DATE]" at bounding box center [42, 440] width 26 height 10
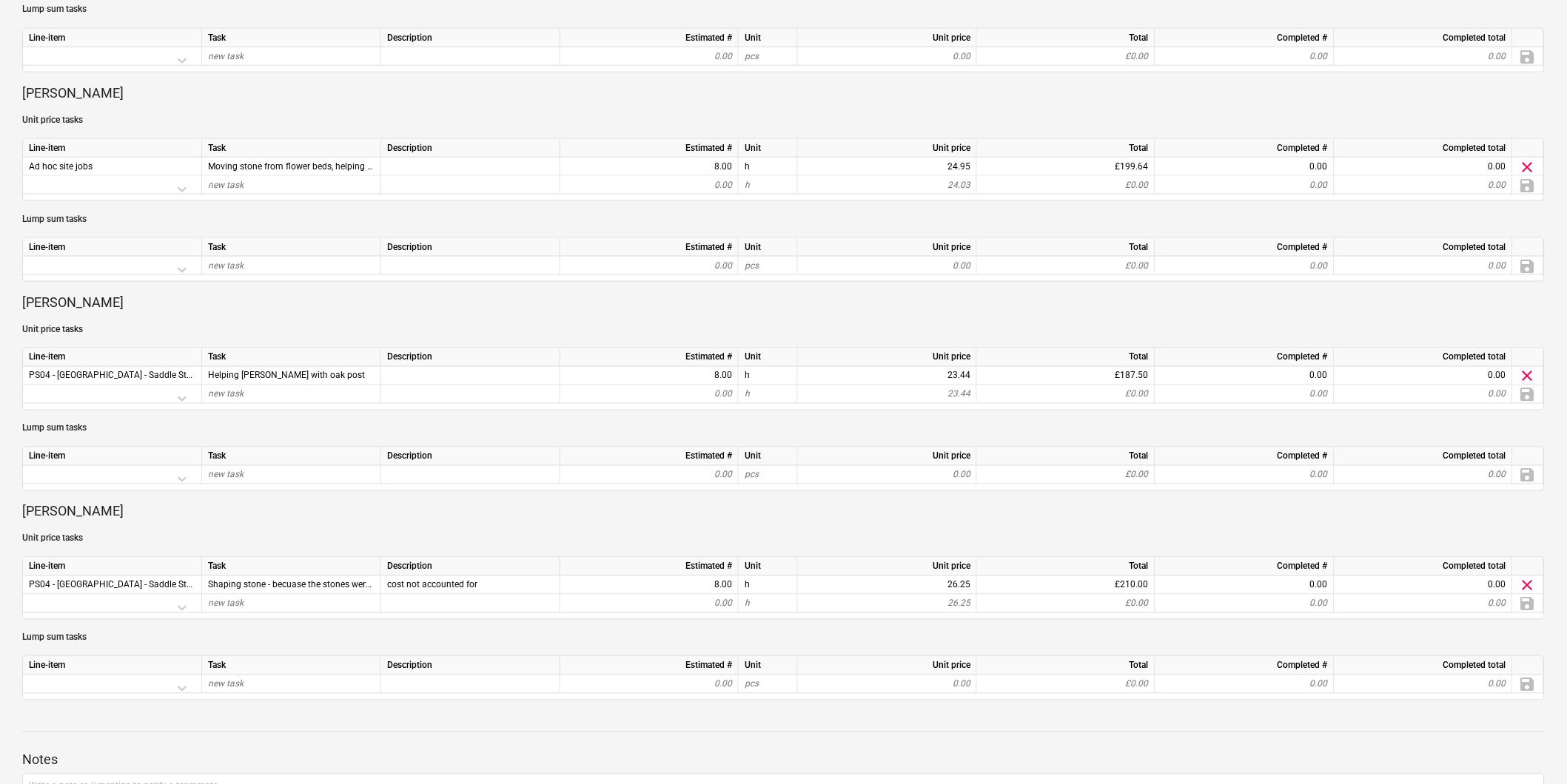
scroll to position [686, 0]
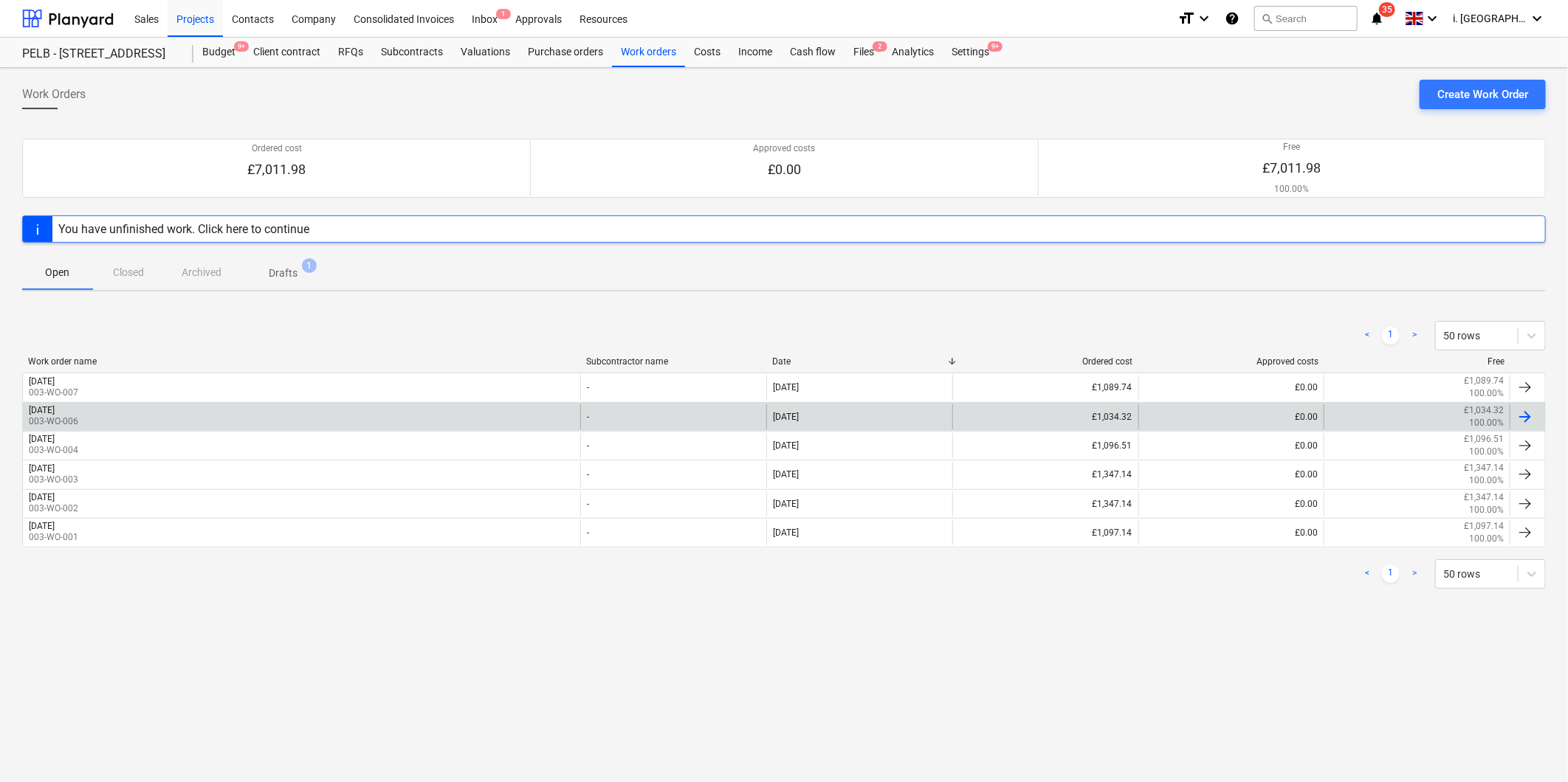
click at [185, 417] on div "[DATE] 003-WO-006" at bounding box center [302, 417] width 557 height 25
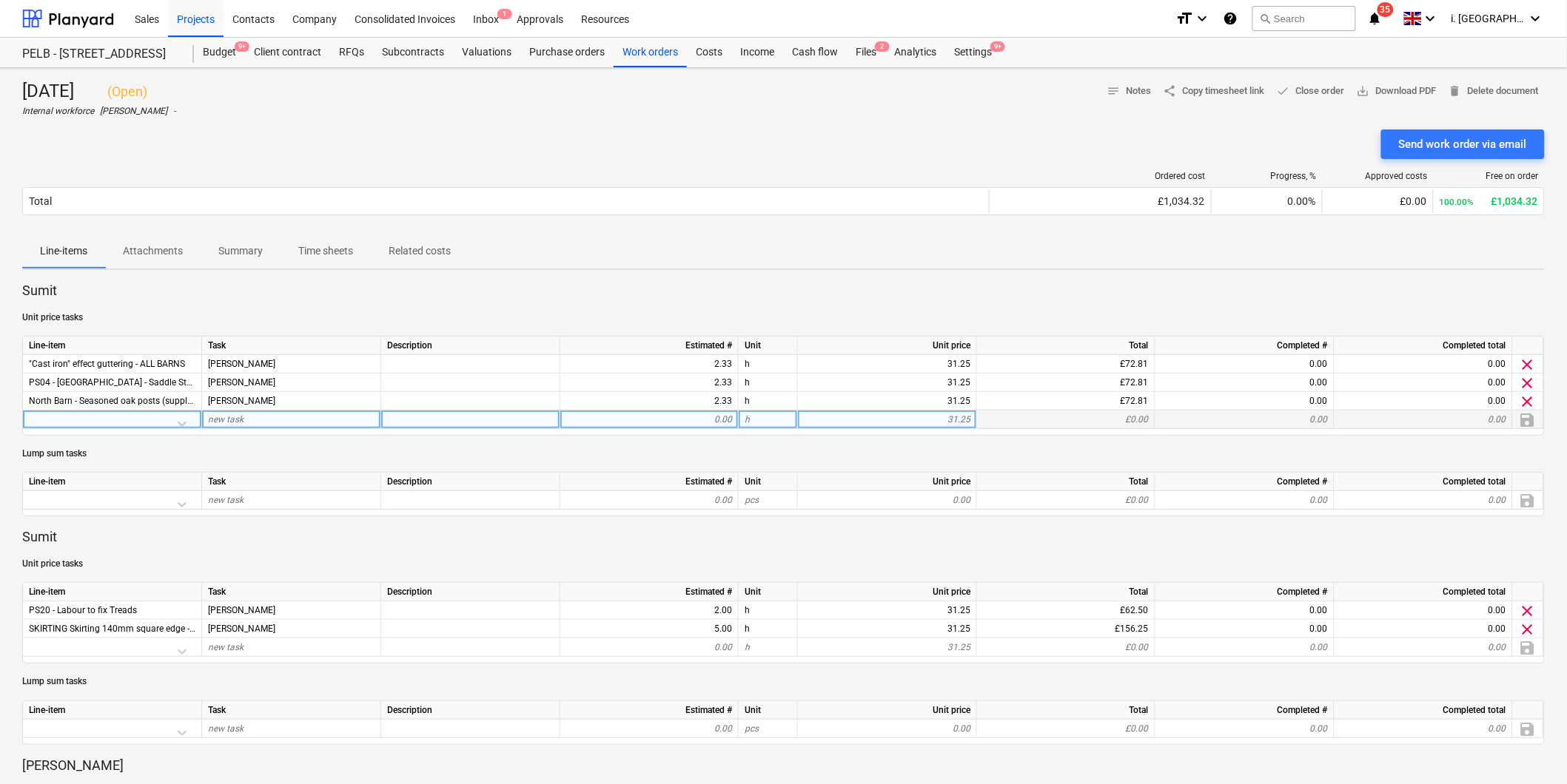
scroll to position [686, 0]
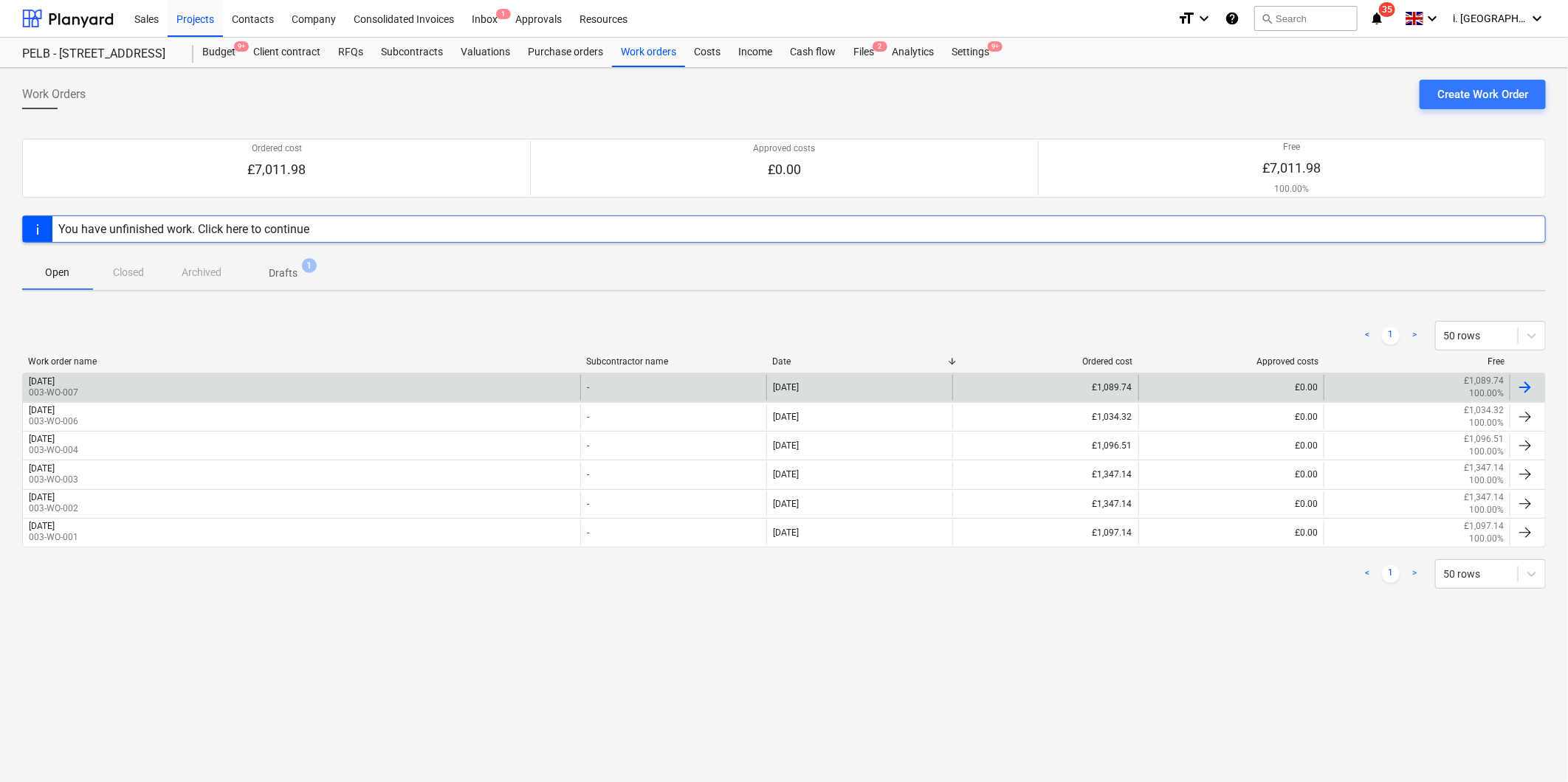
click at [78, 390] on p "003-WO-007" at bounding box center [54, 392] width 49 height 13
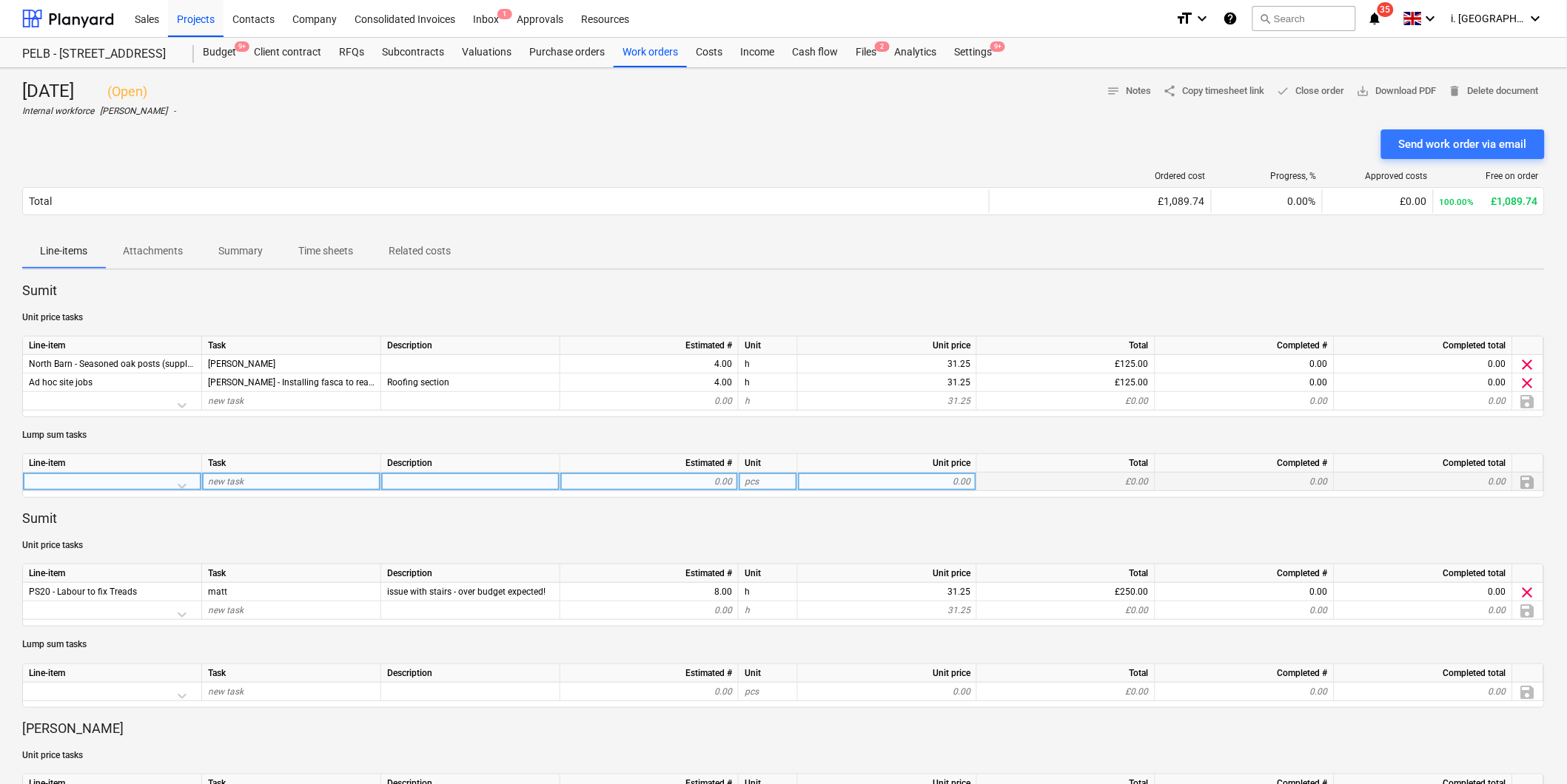
scroll to position [686, 0]
